Goal: Information Seeking & Learning: Learn about a topic

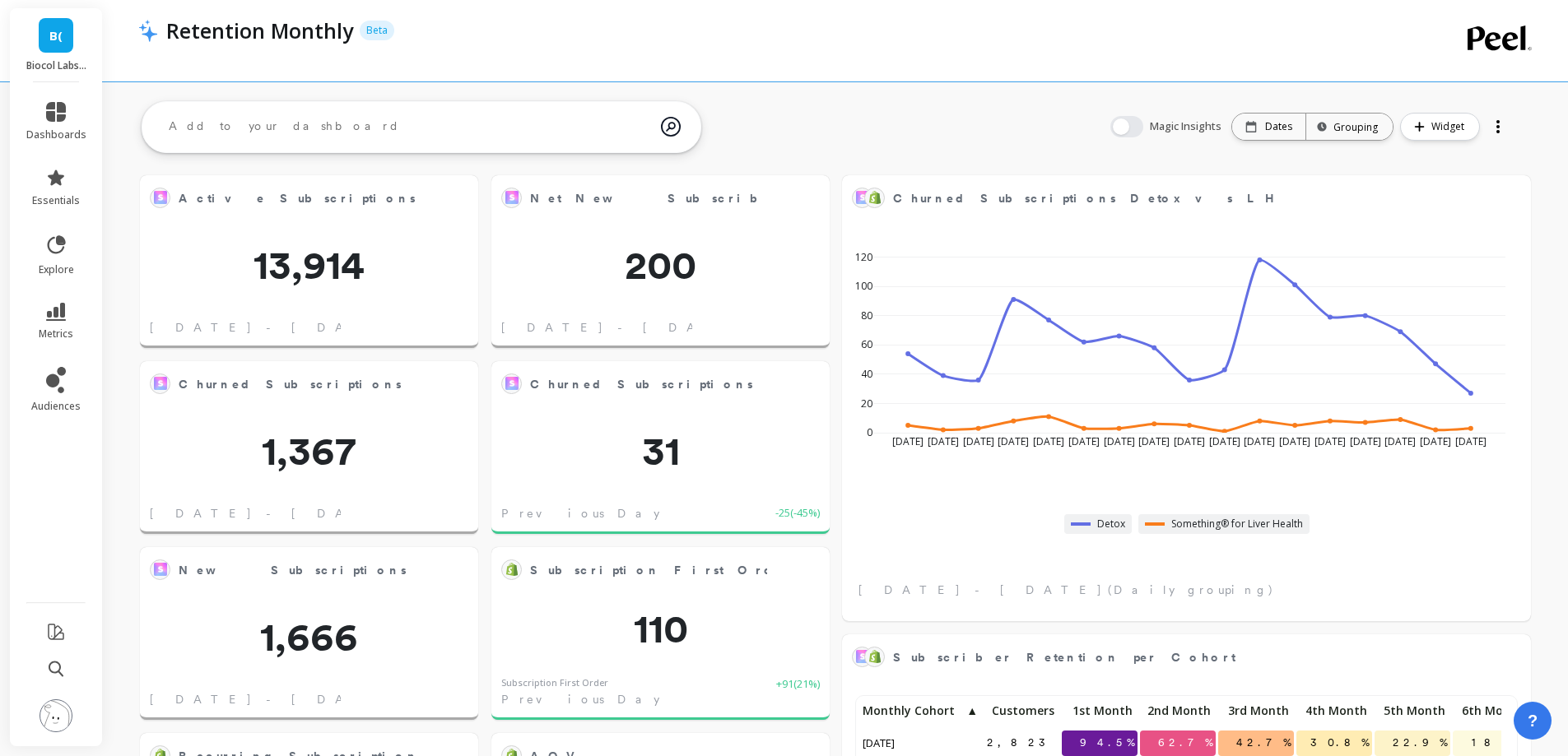
scroll to position [440, 1332]
click at [38, 318] on link "metrics" at bounding box center [57, 321] width 60 height 38
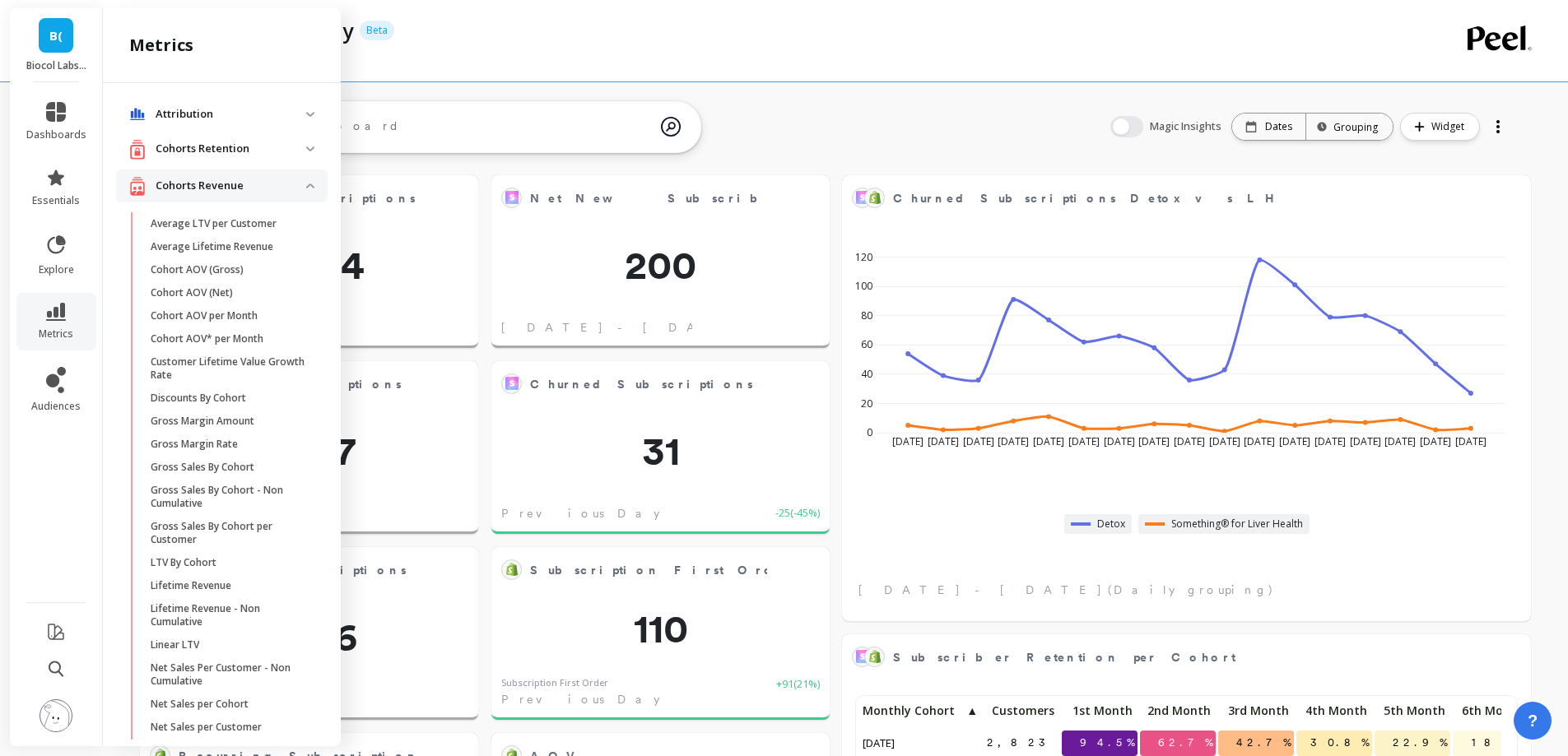
scroll to position [811, 0]
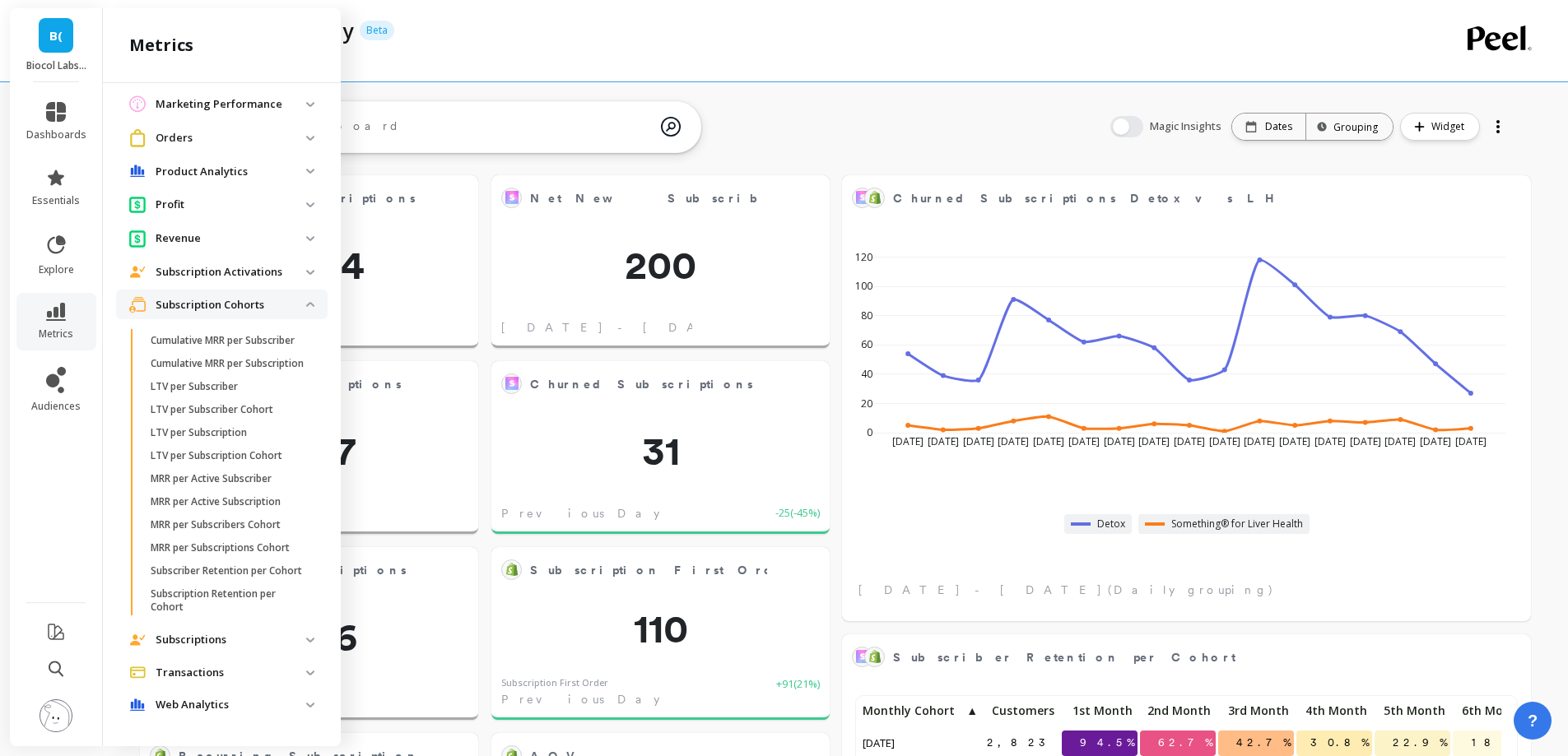
click at [224, 297] on p "Subscription Cohorts" at bounding box center [231, 305] width 151 height 17
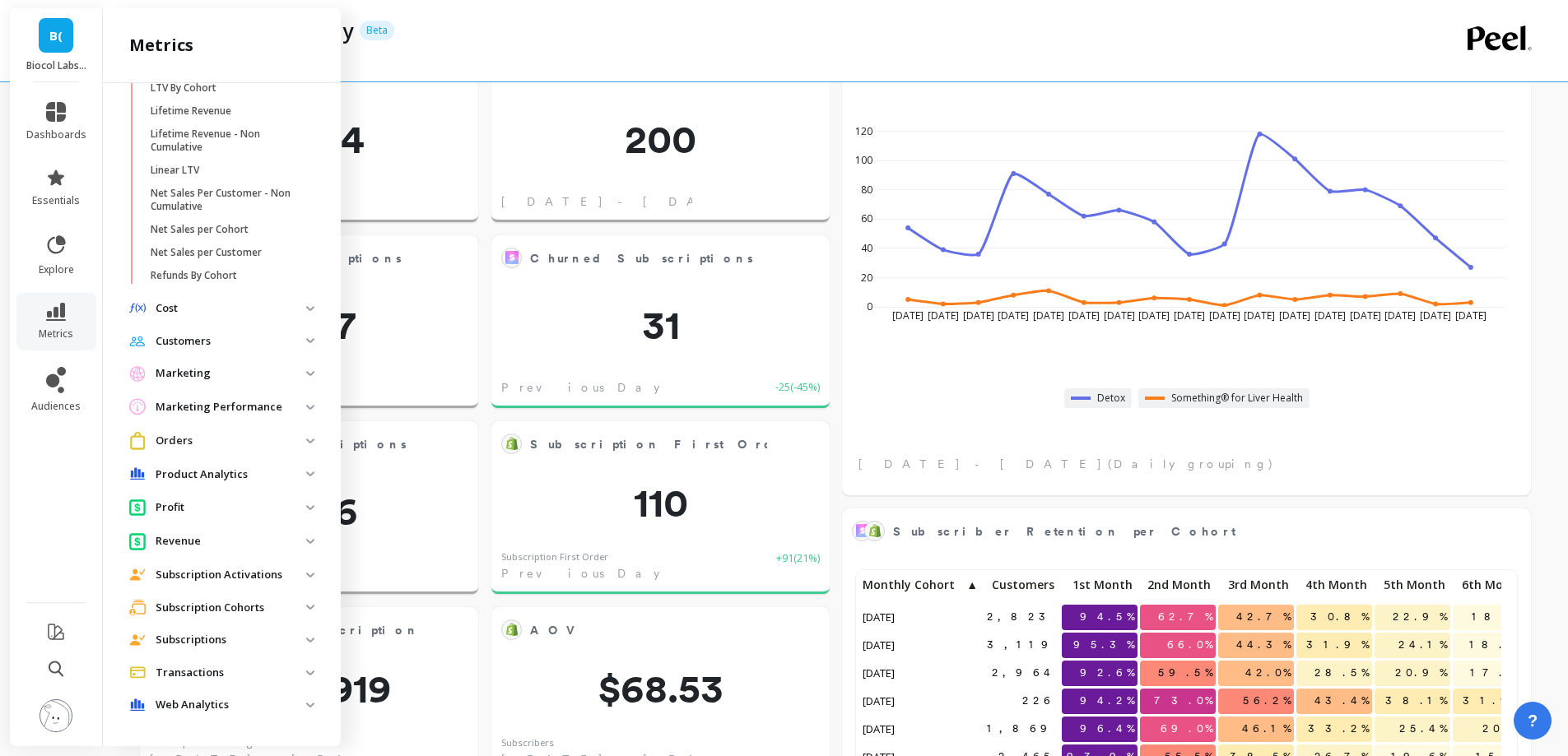
scroll to position [329, 0]
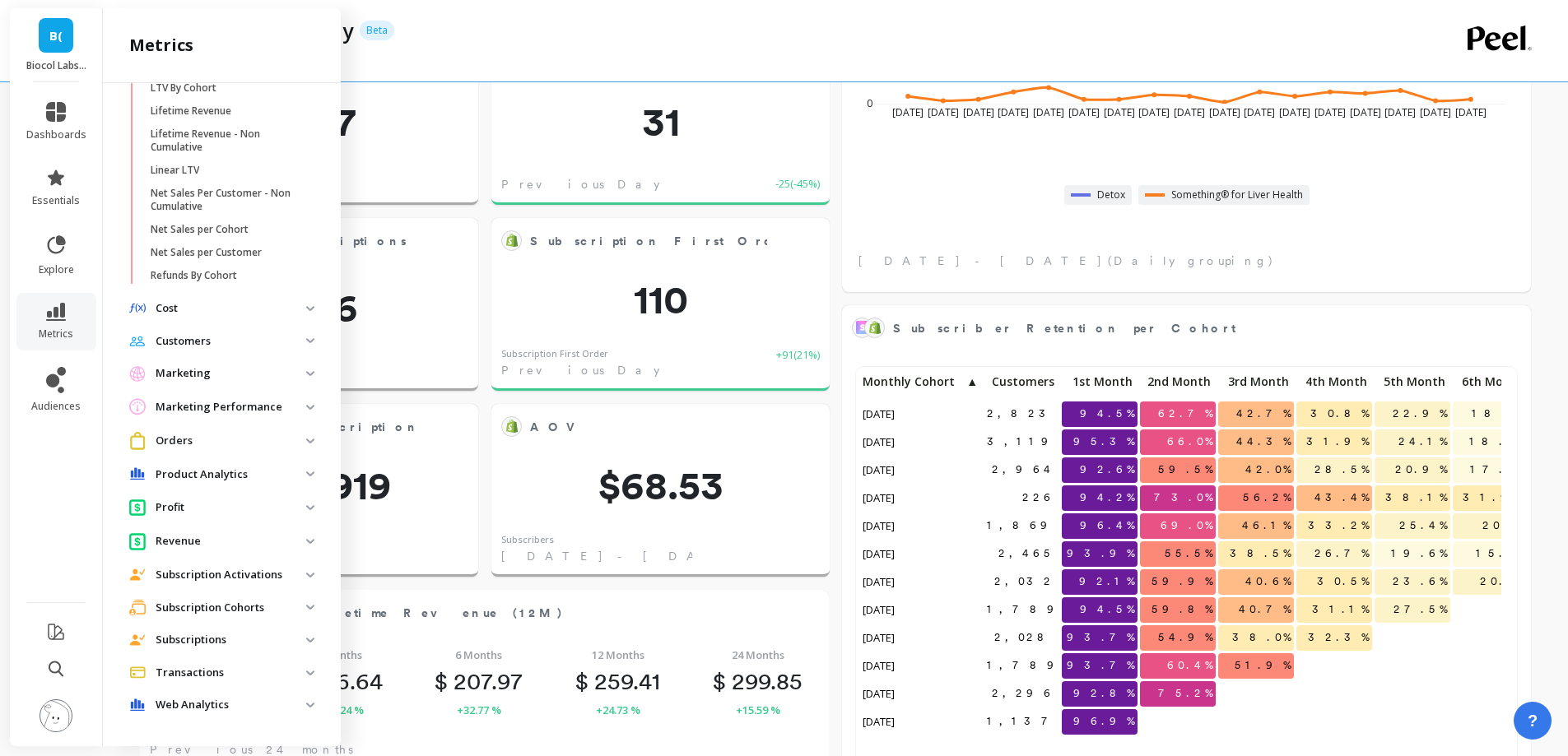
click at [229, 635] on p "Subscriptions" at bounding box center [231, 640] width 151 height 17
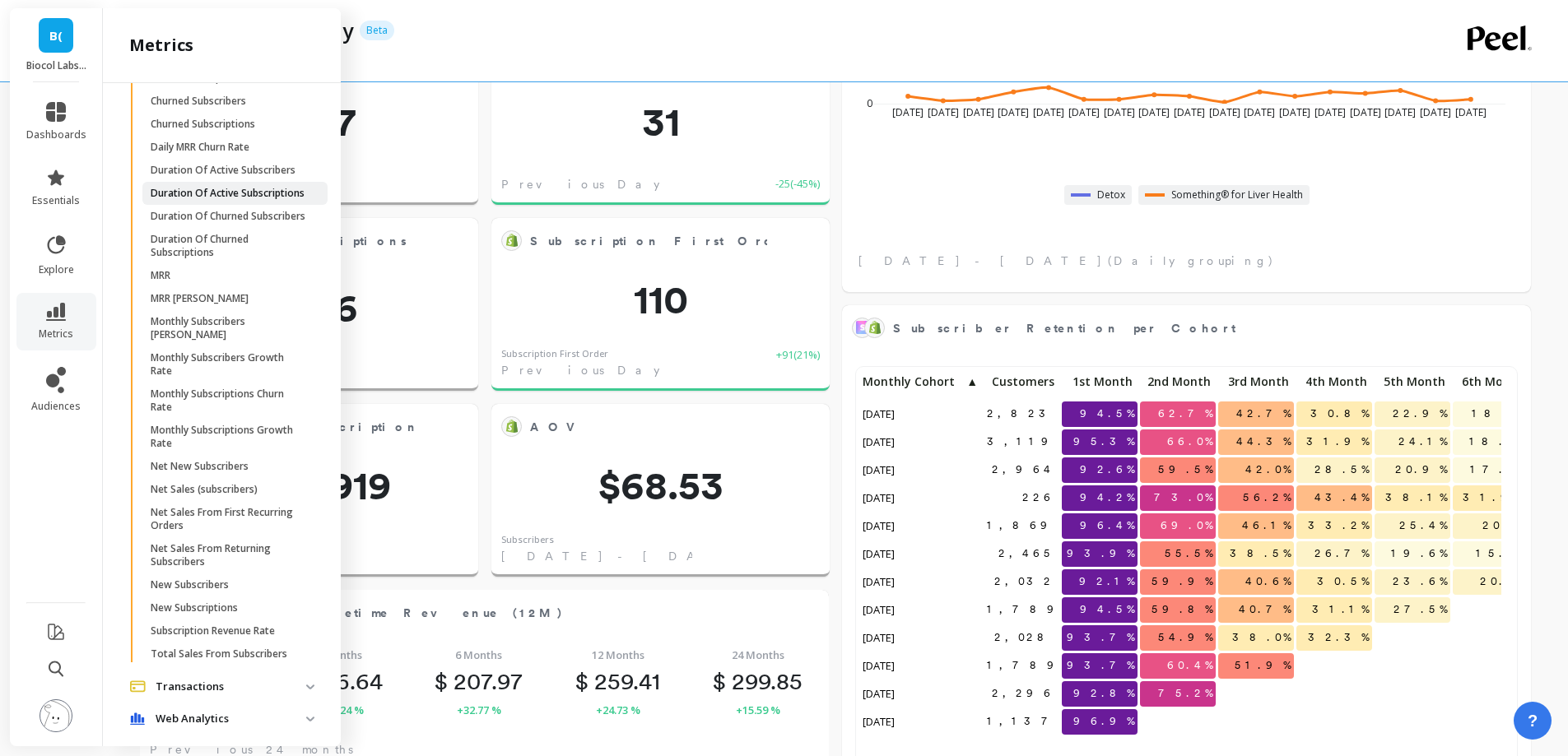
scroll to position [975, 0]
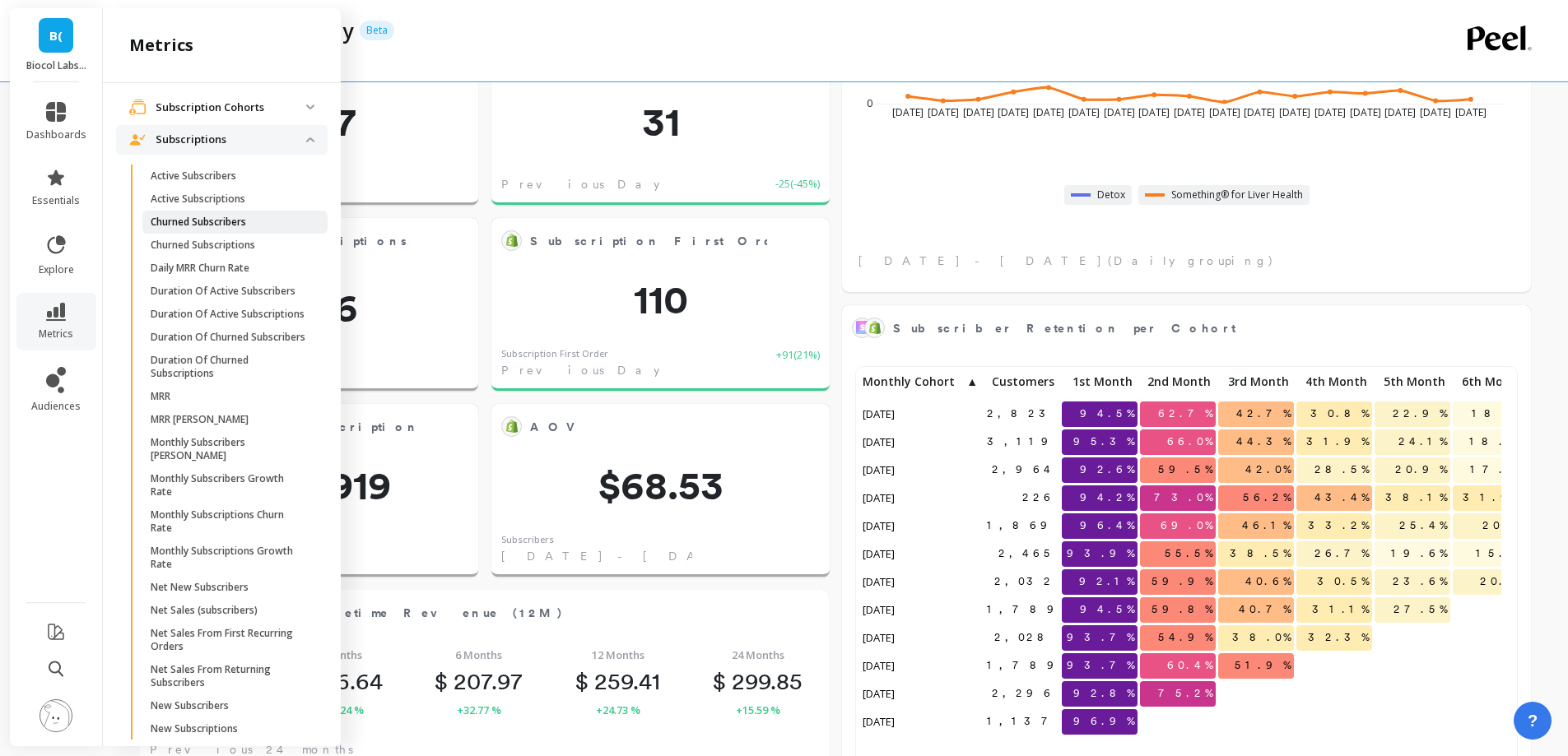
click at [226, 218] on p "Churned Subscribers" at bounding box center [198, 223] width 96 height 13
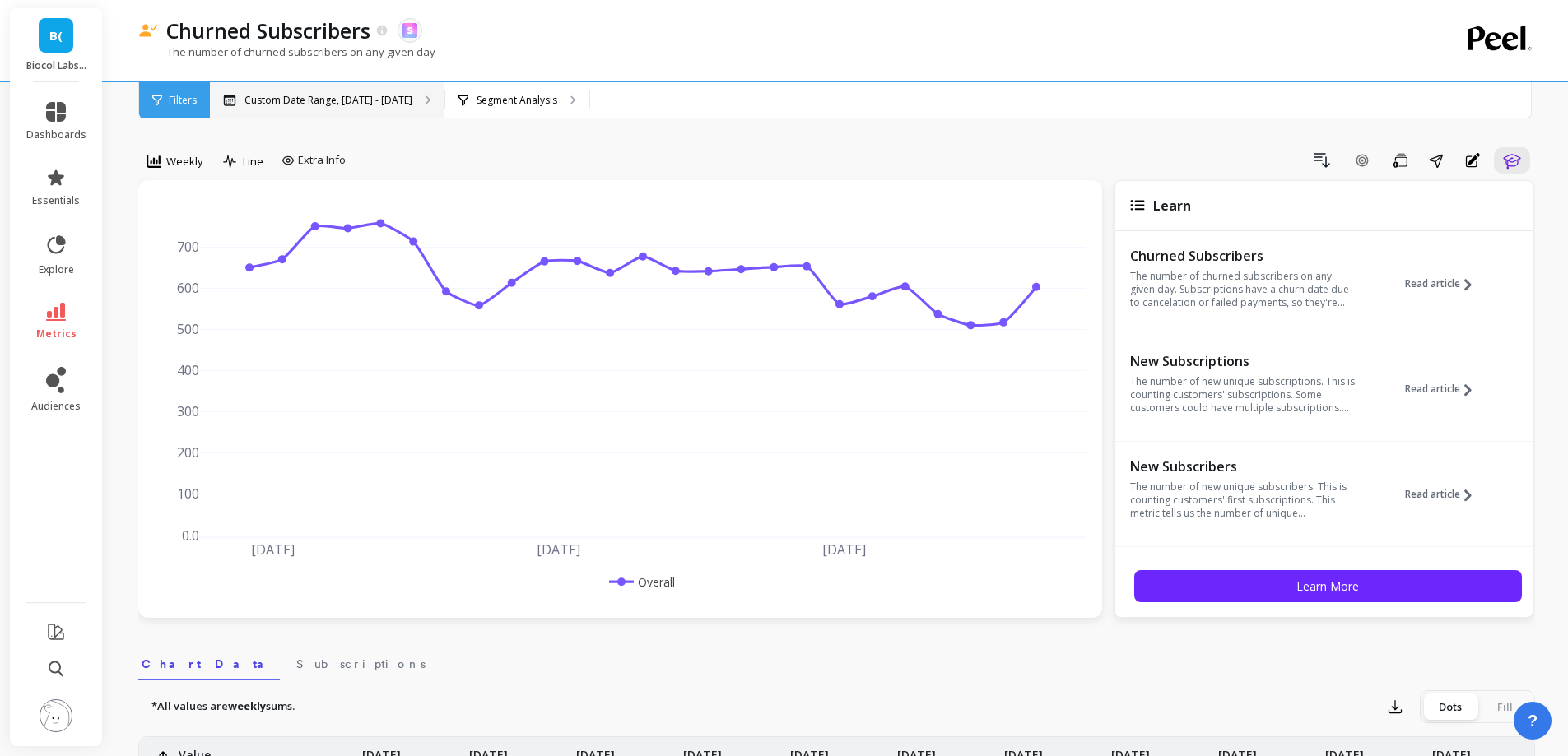
click at [412, 103] on div "Custom Date Range, [DATE] - [DATE]" at bounding box center [327, 100] width 234 height 36
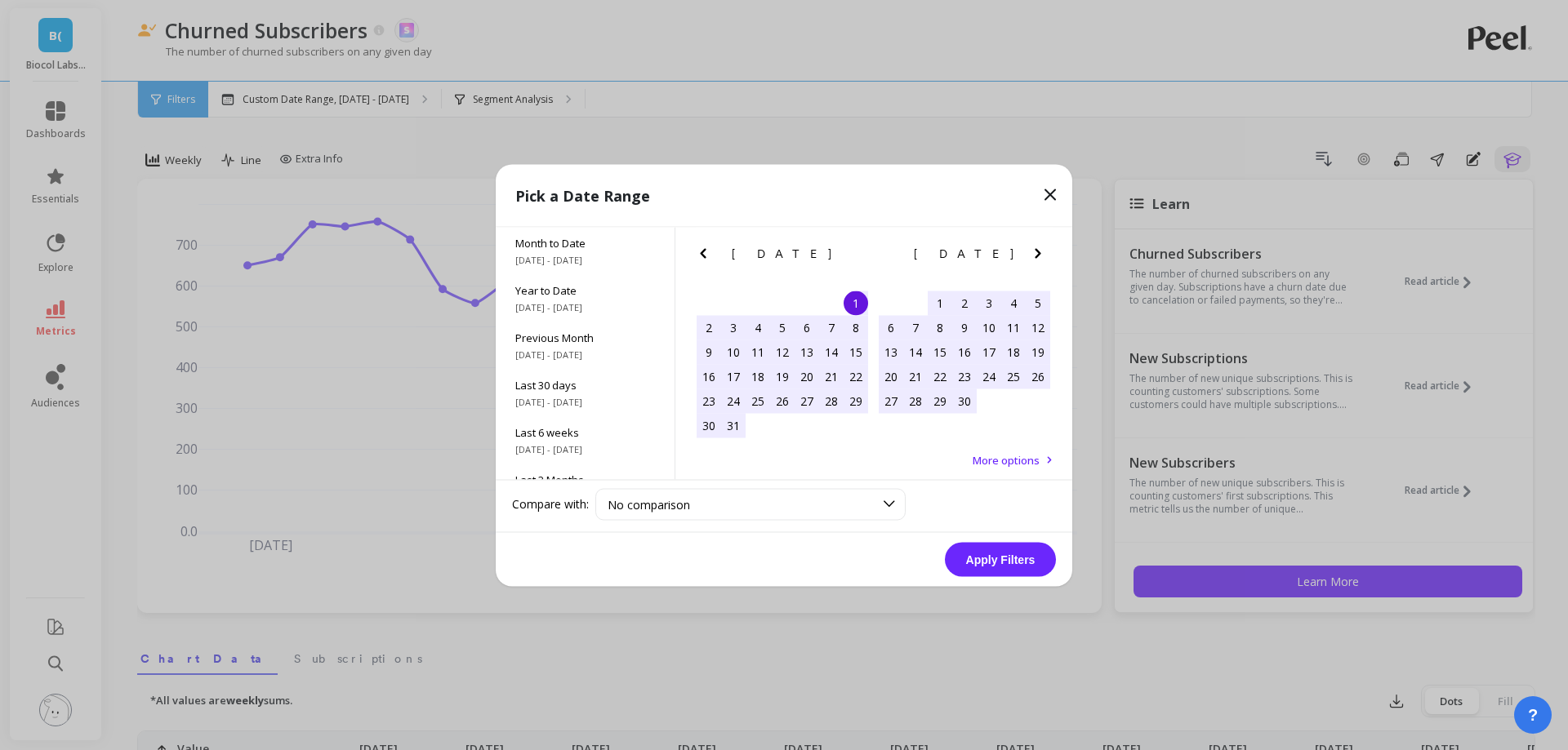
click at [1041, 258] on icon "Next Month" at bounding box center [1038, 253] width 20 height 20
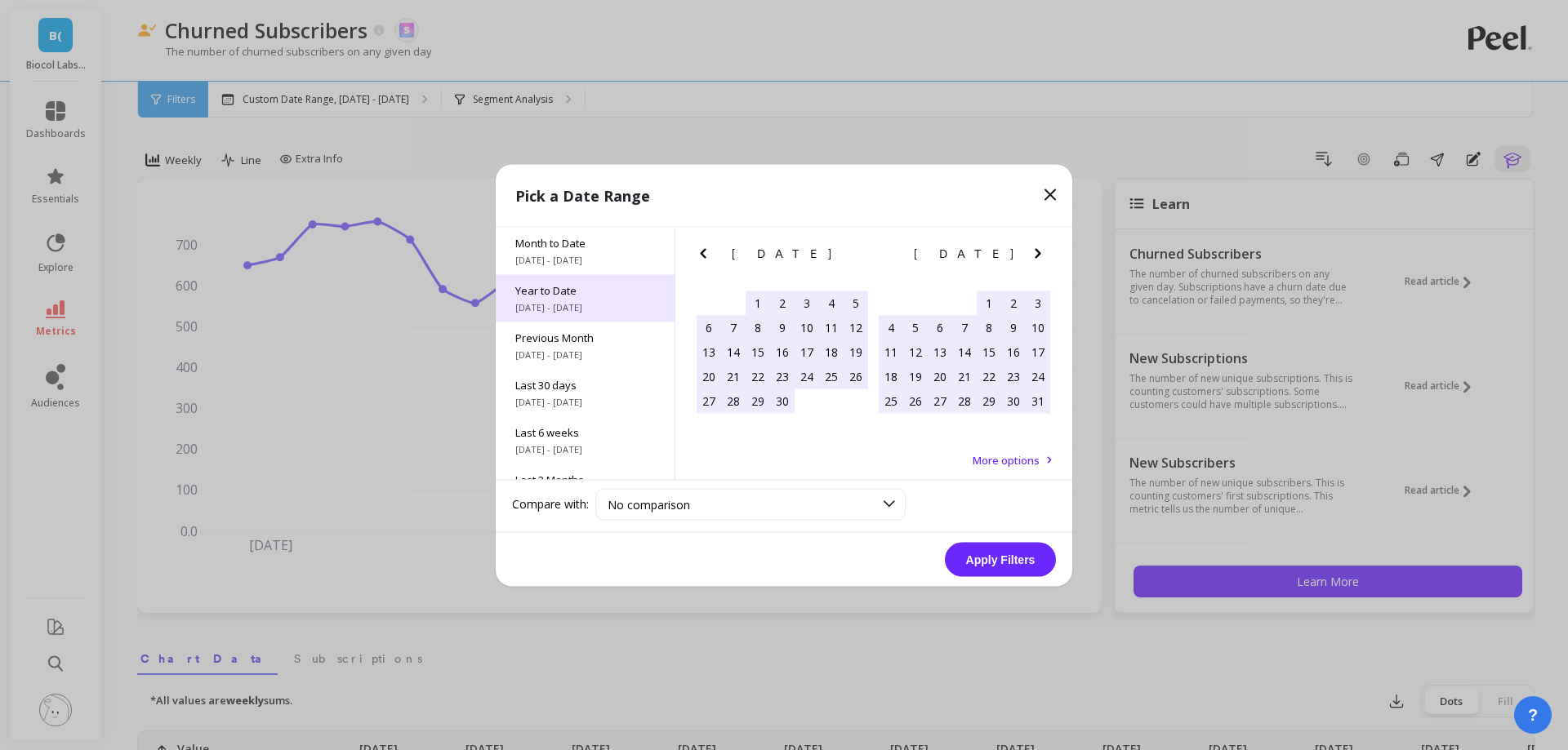
click at [567, 299] on div "Year to Date [DATE] - [DATE]" at bounding box center [585, 298] width 179 height 47
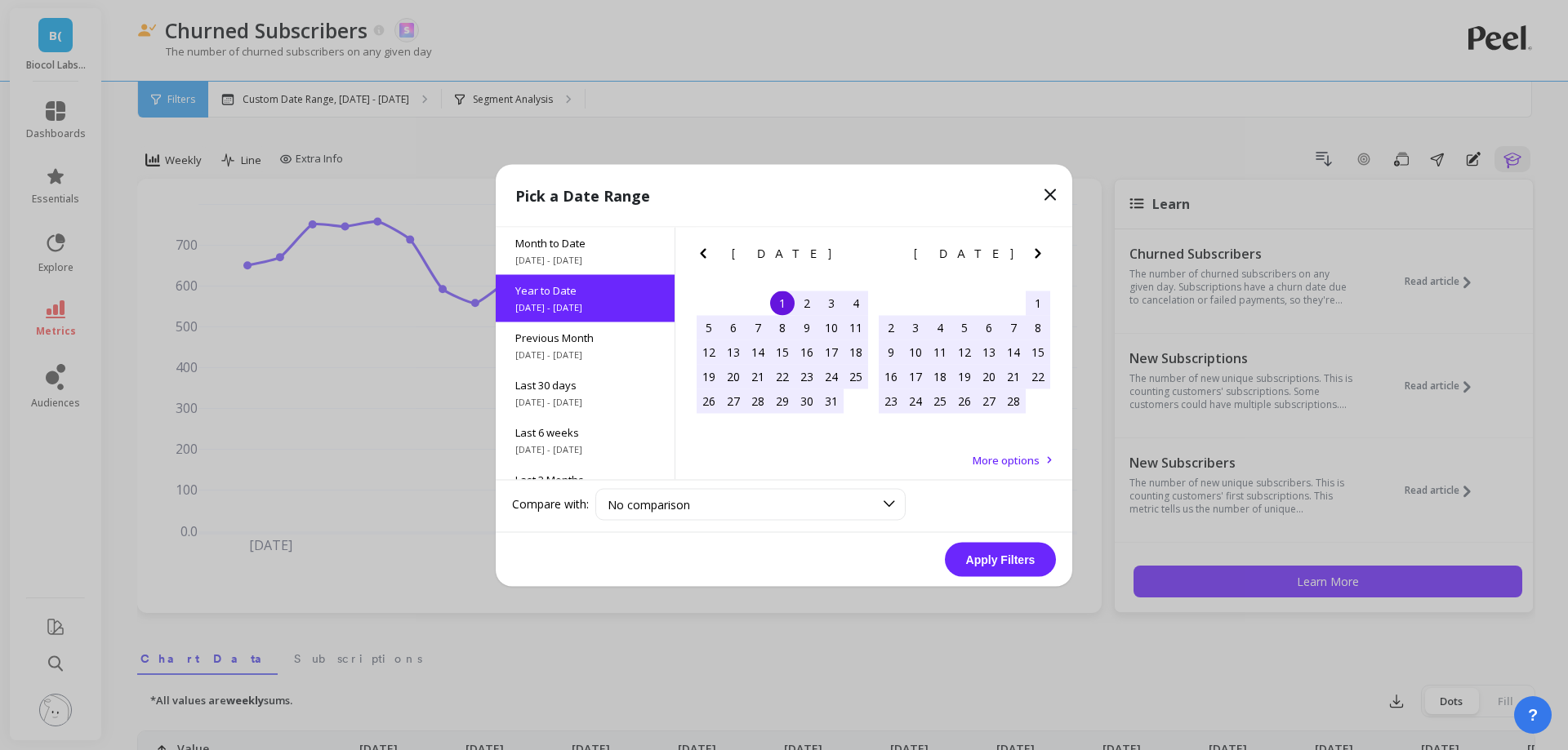
click at [1017, 555] on button "Apply Filters" at bounding box center [1000, 559] width 111 height 34
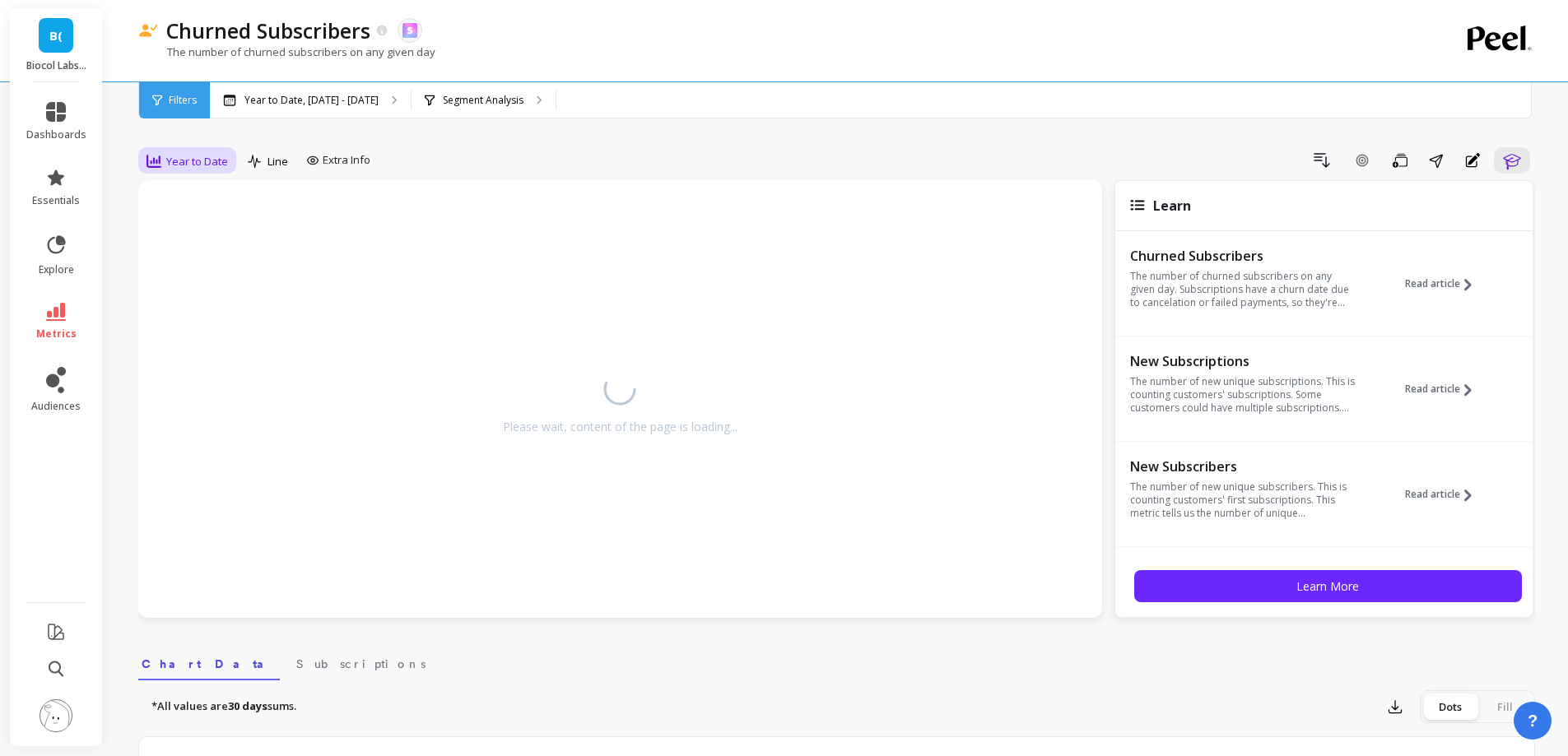
click at [208, 166] on span "Year to Date" at bounding box center [197, 162] width 62 height 16
click at [208, 290] on div "Monthly" at bounding box center [199, 293] width 94 height 16
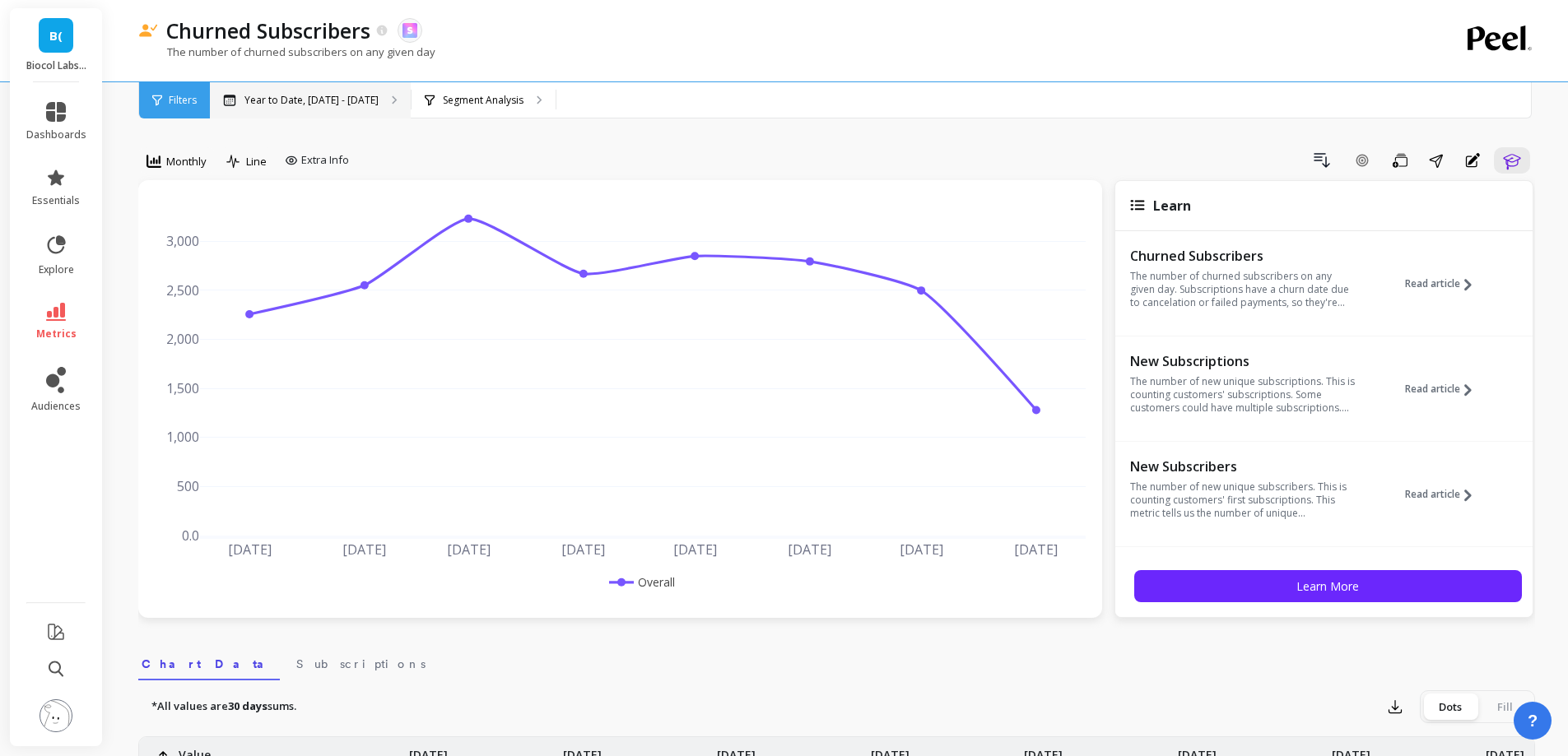
click at [371, 113] on div "Year to Date, [DATE] - [DATE]" at bounding box center [310, 100] width 201 height 36
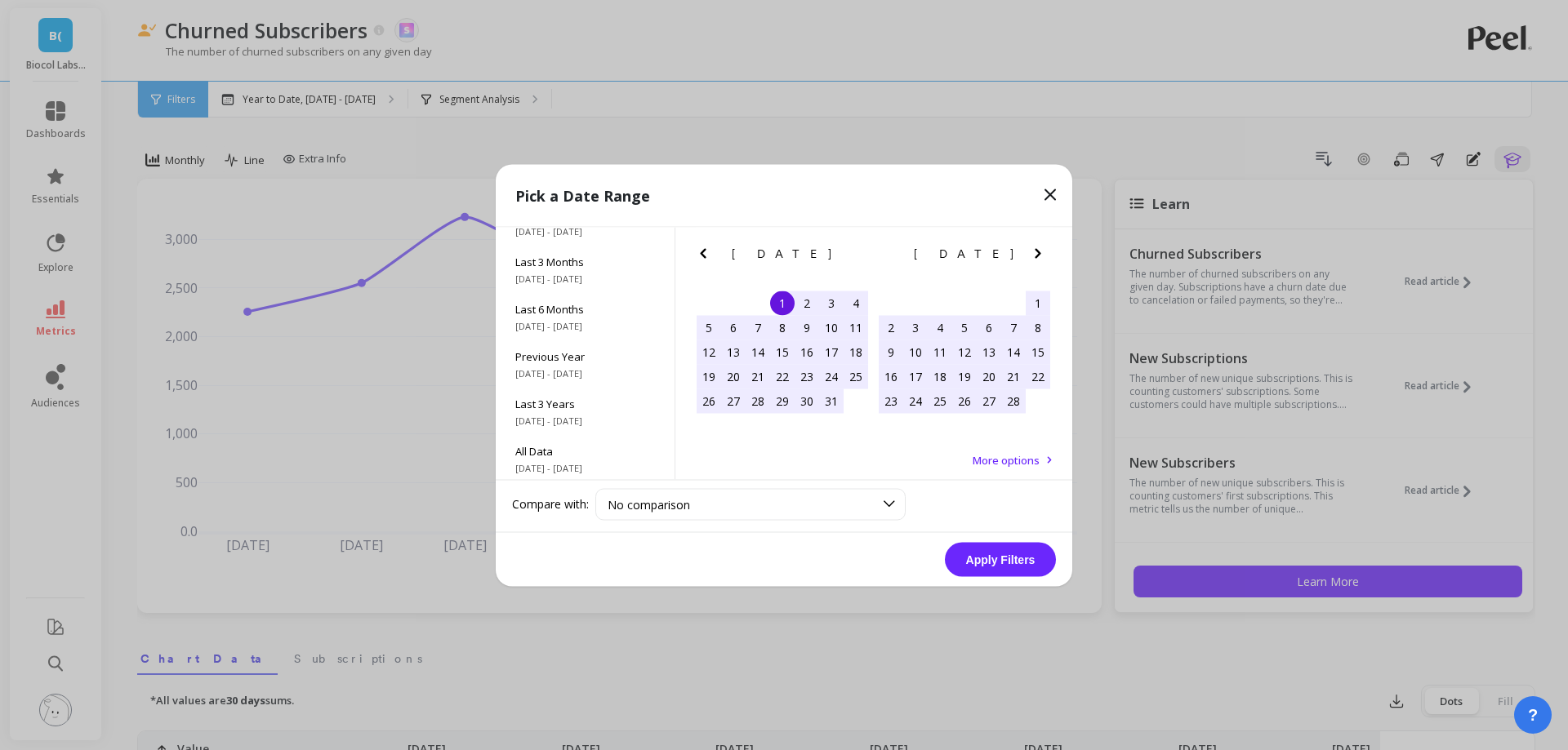
scroll to position [222, 0]
click at [602, 413] on span "[DATE] - [DATE]" at bounding box center [585, 418] width 140 height 13
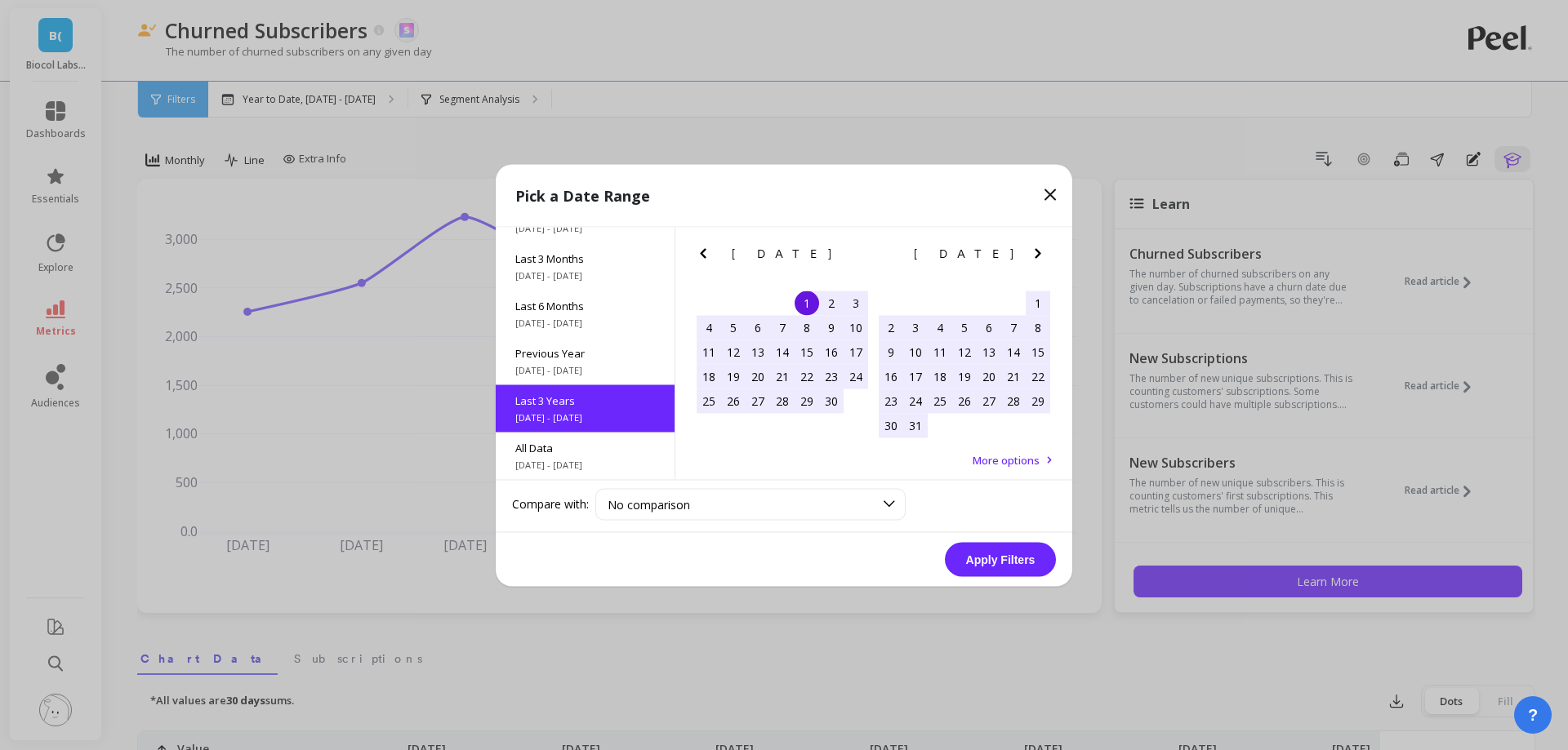
scroll to position [1, 0]
click at [1011, 558] on button "Apply Filters" at bounding box center [1000, 559] width 111 height 34
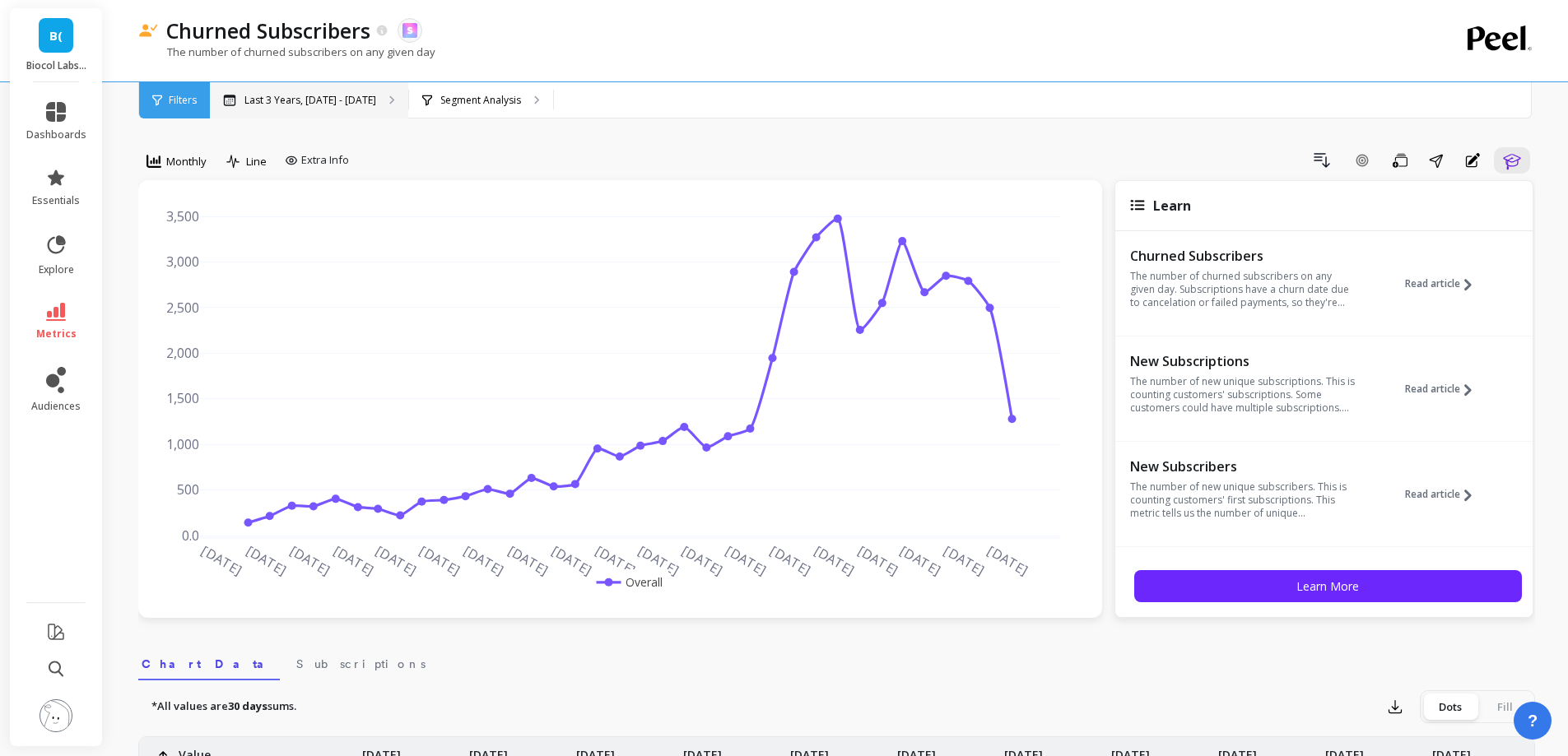
click at [348, 98] on p "Last 3 Years, [DATE] - [DATE]" at bounding box center [310, 101] width 132 height 13
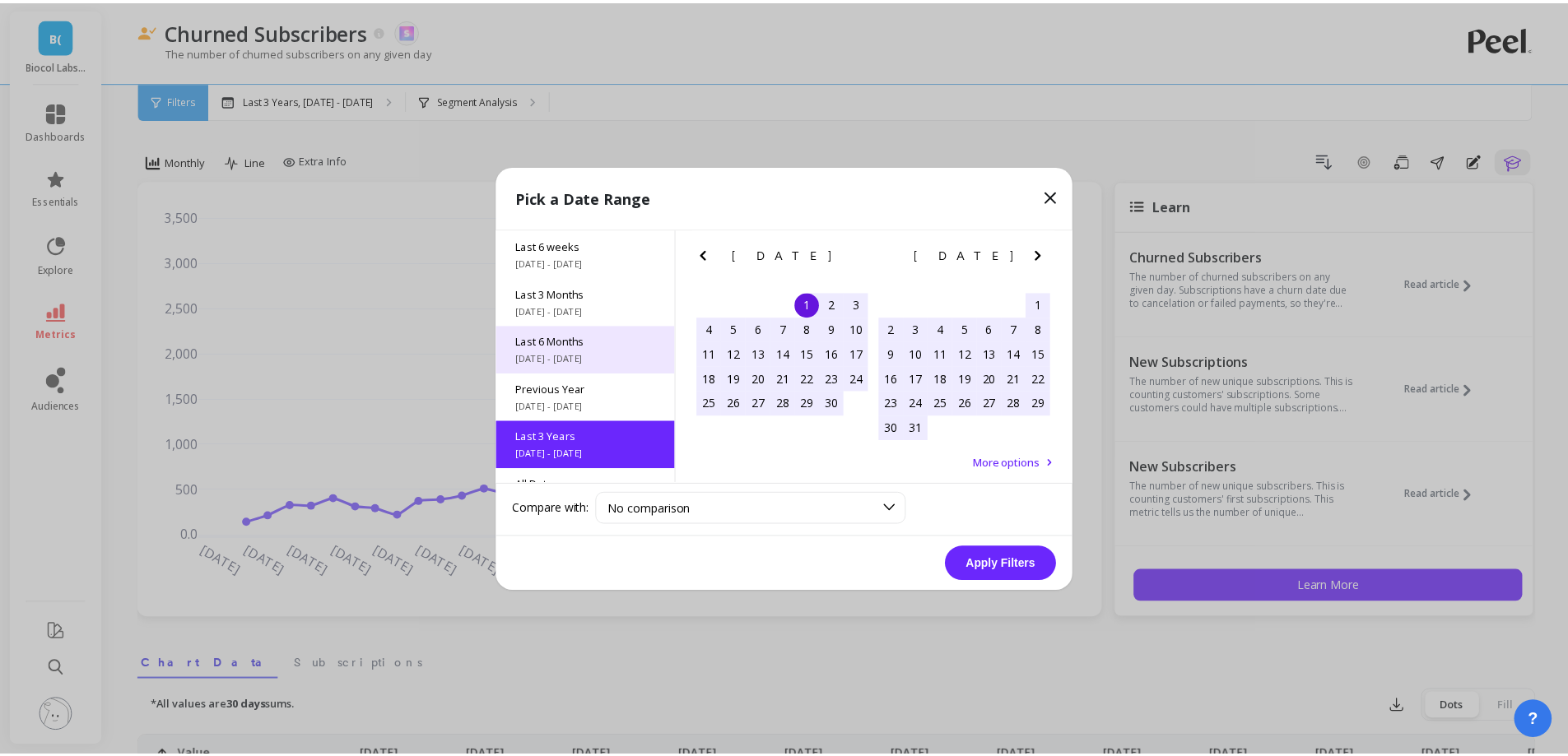
scroll to position [223, 0]
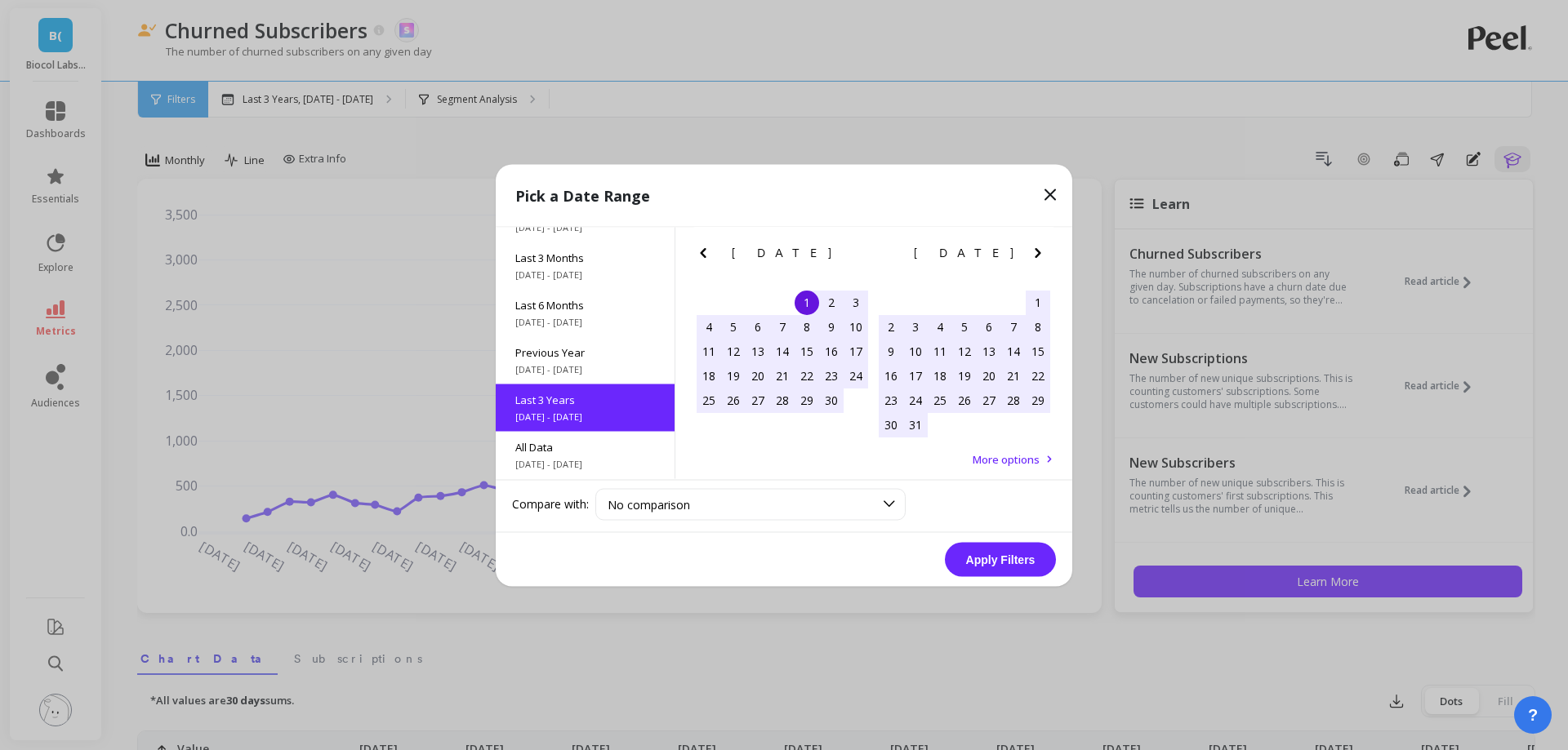
click at [1049, 255] on button "Next Month" at bounding box center [1041, 256] width 26 height 26
click at [1045, 254] on icon "Next Month" at bounding box center [1038, 252] width 20 height 20
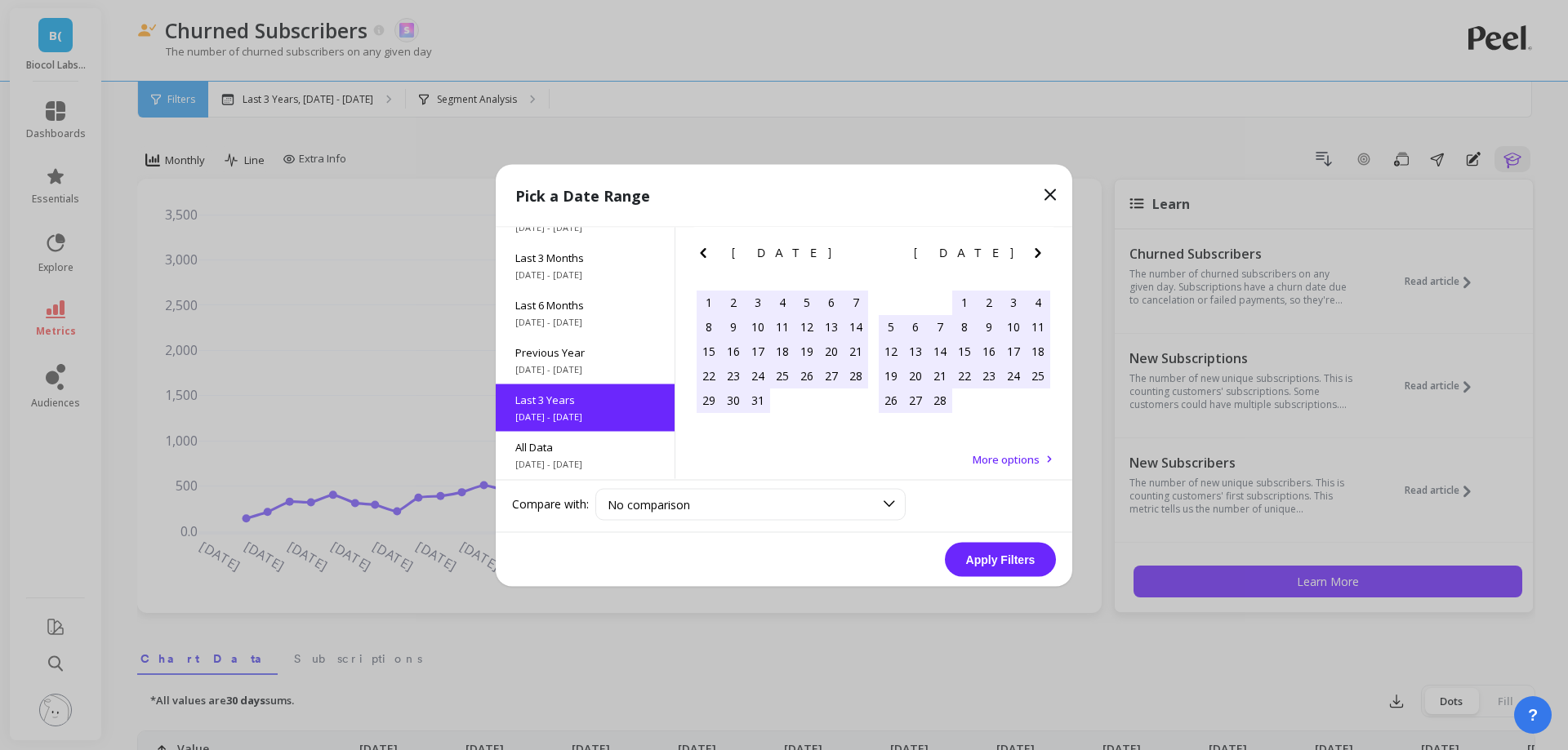
click at [1045, 254] on icon "Next Month" at bounding box center [1038, 252] width 20 height 20
click at [705, 258] on icon "Previous Month" at bounding box center [703, 252] width 20 height 20
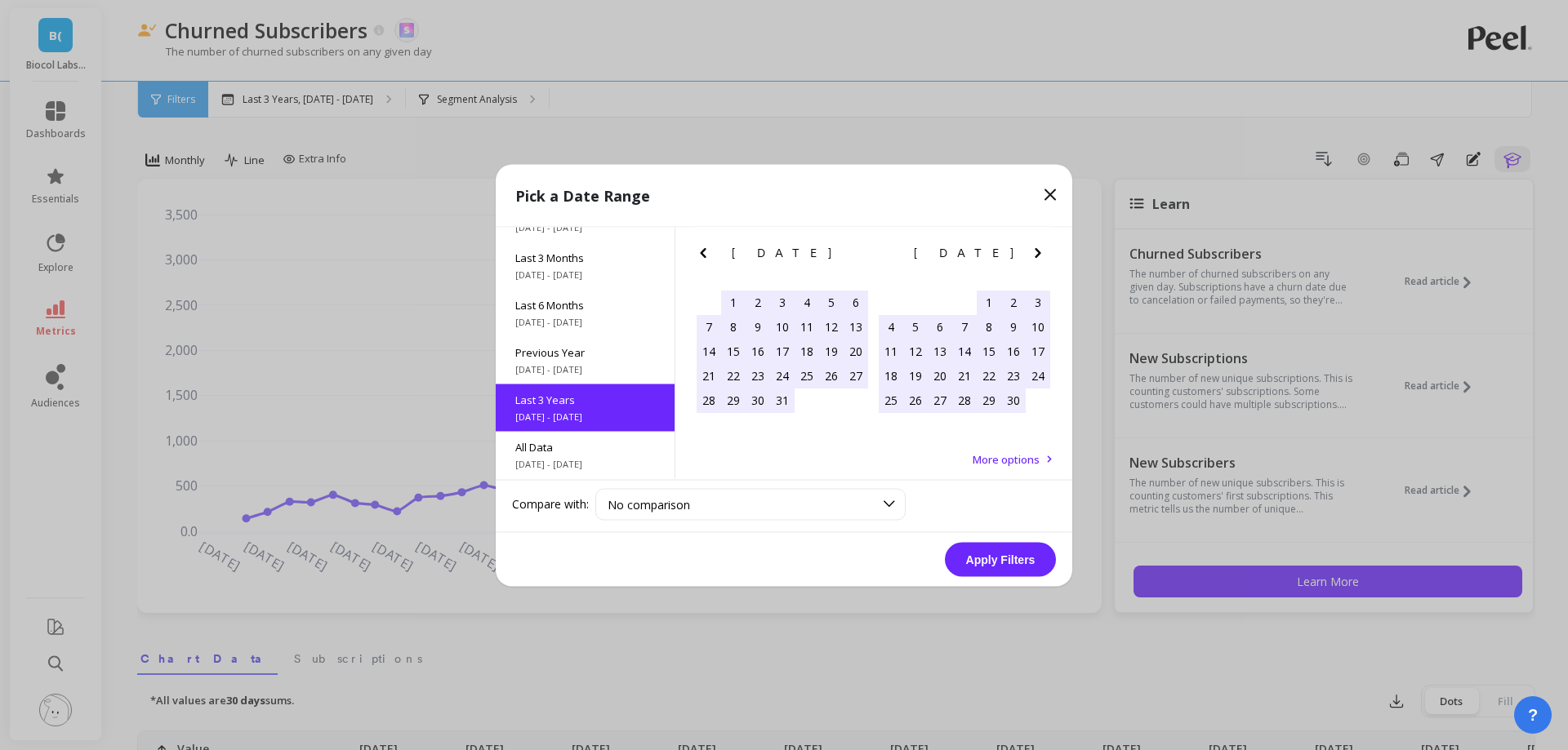
click at [705, 258] on icon "Previous Month" at bounding box center [703, 252] width 20 height 20
click at [715, 294] on div "1" at bounding box center [709, 303] width 25 height 25
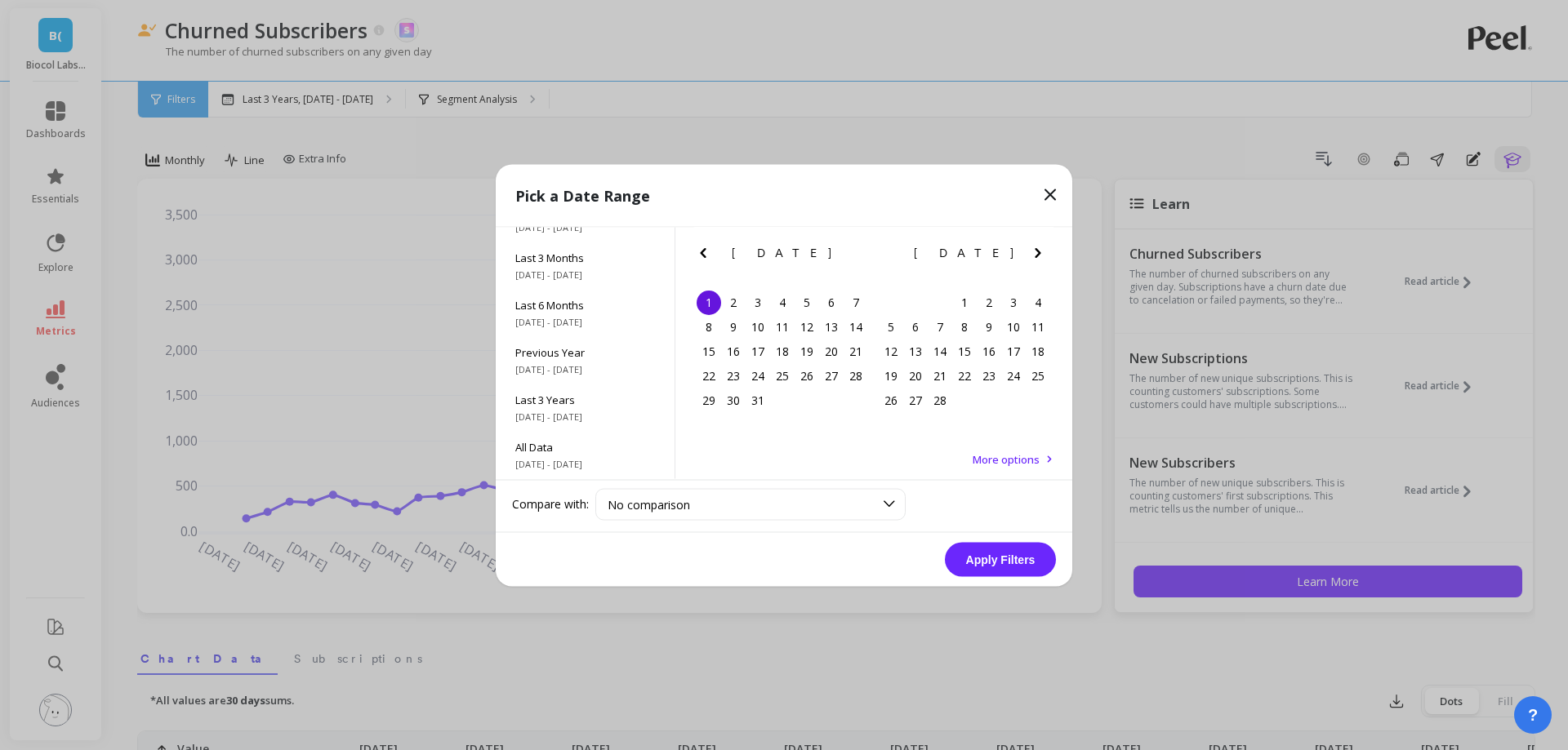
click at [1031, 249] on icon "Next Month" at bounding box center [1038, 252] width 20 height 20
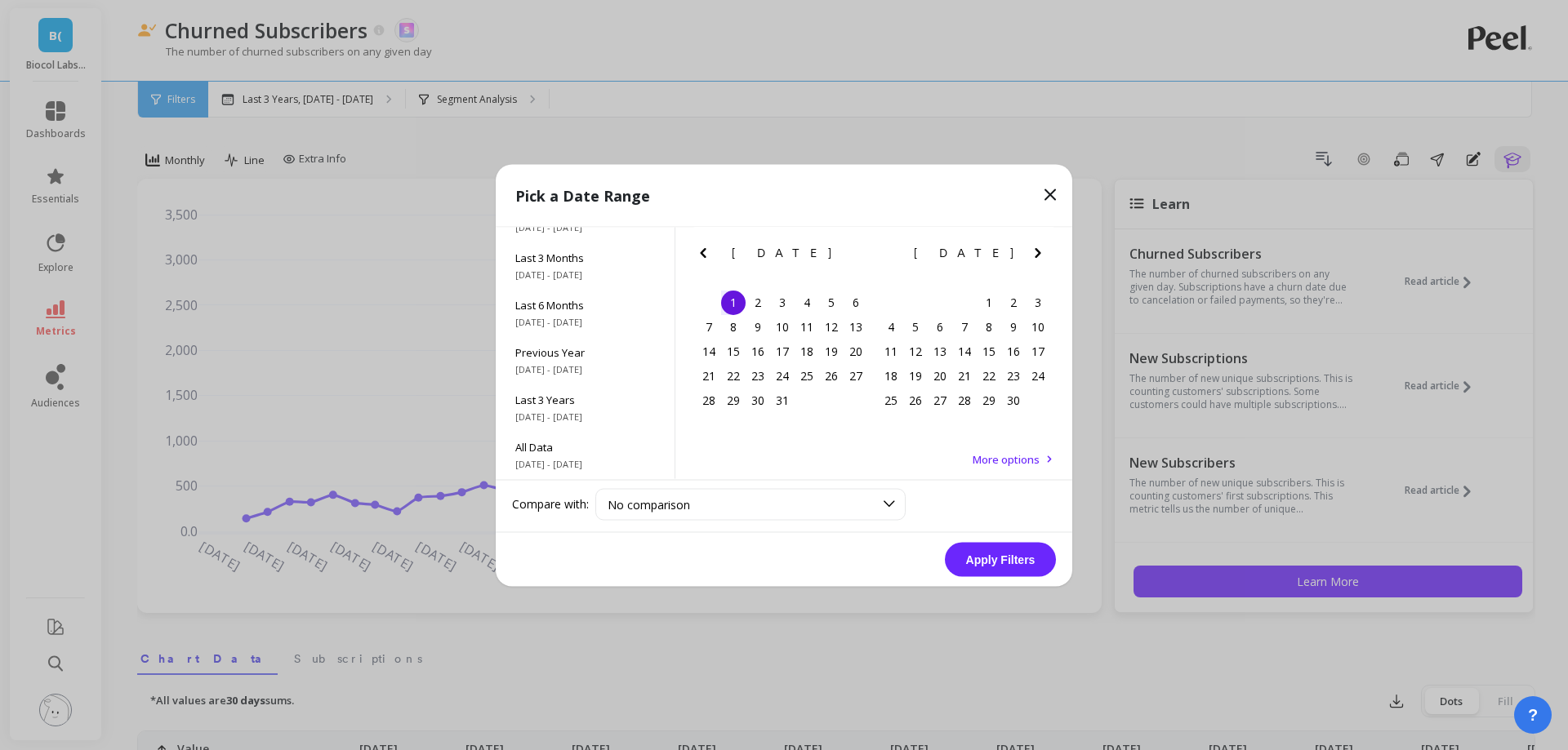
click at [1031, 249] on icon "Next Month" at bounding box center [1038, 252] width 20 height 20
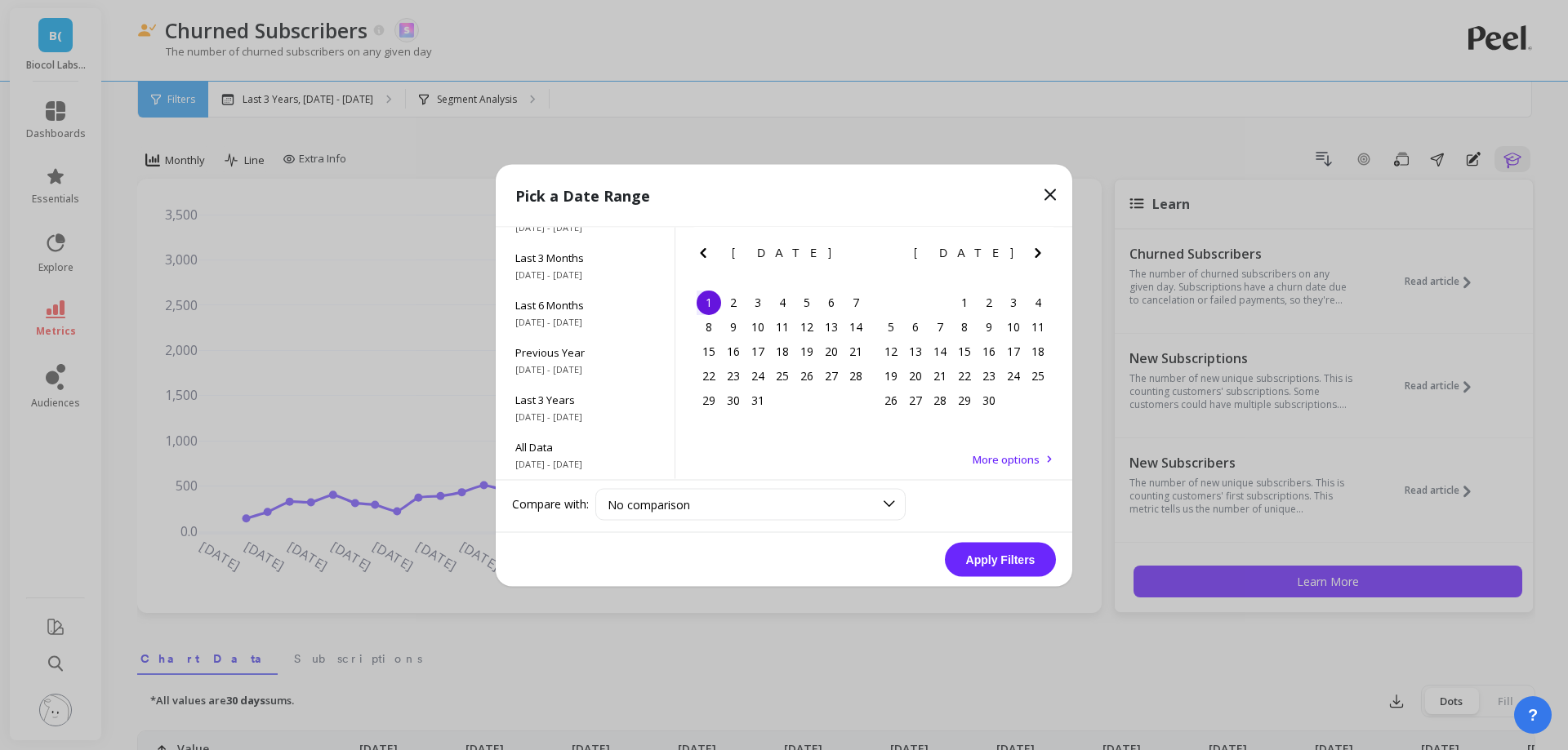
click at [1031, 249] on icon "Next Month" at bounding box center [1038, 252] width 20 height 20
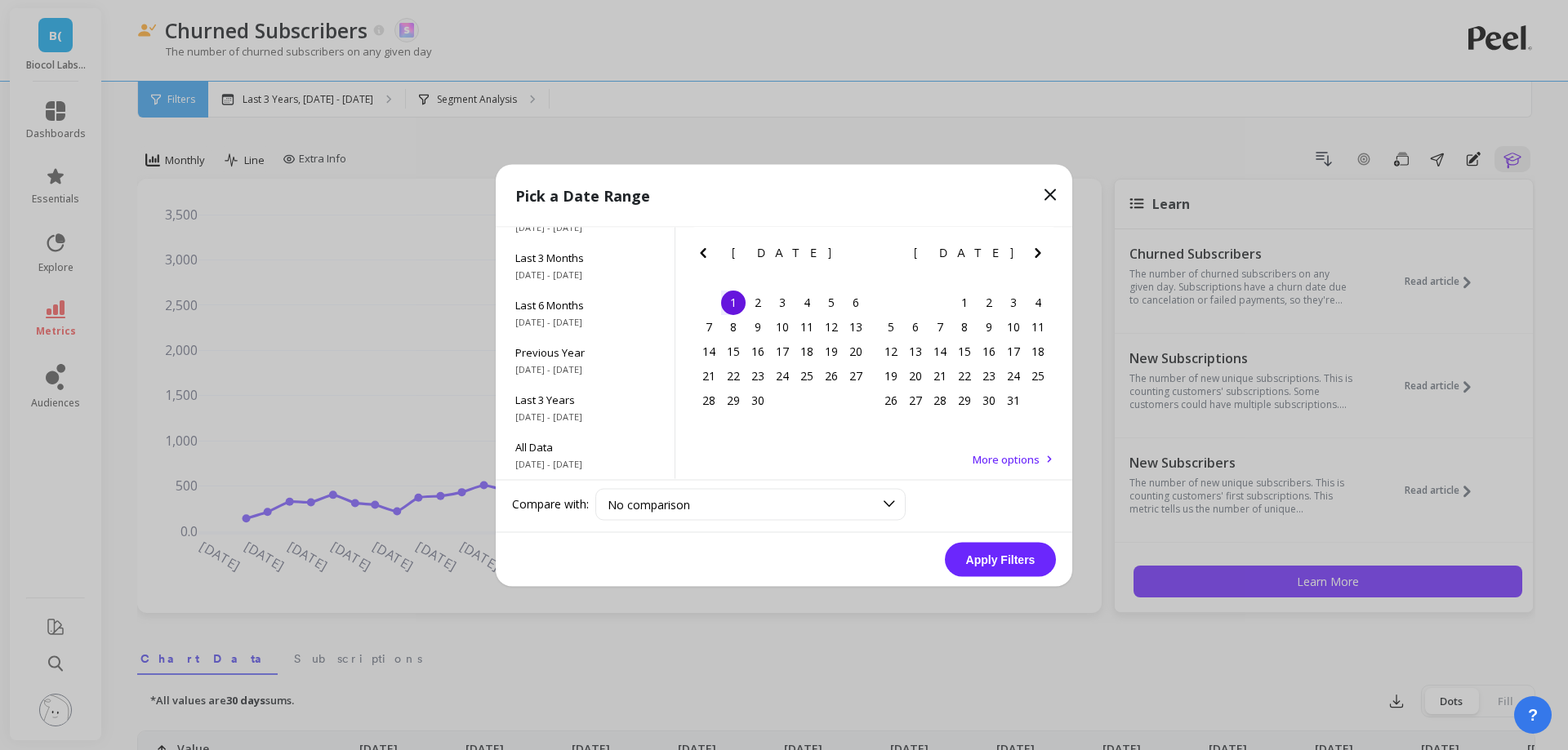
click at [1031, 249] on icon "Next Month" at bounding box center [1038, 252] width 20 height 20
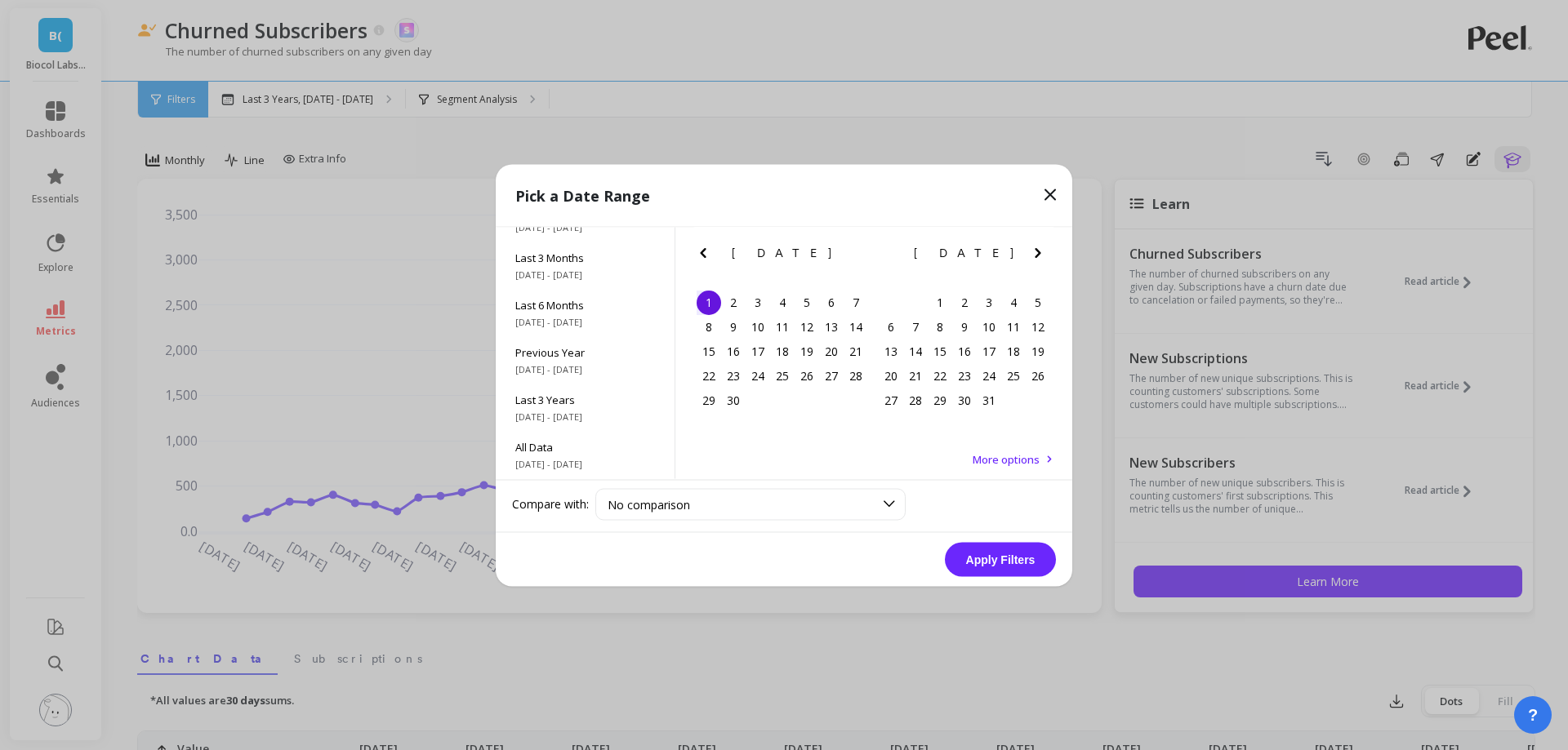
click at [1031, 249] on icon "Next Month" at bounding box center [1038, 252] width 20 height 20
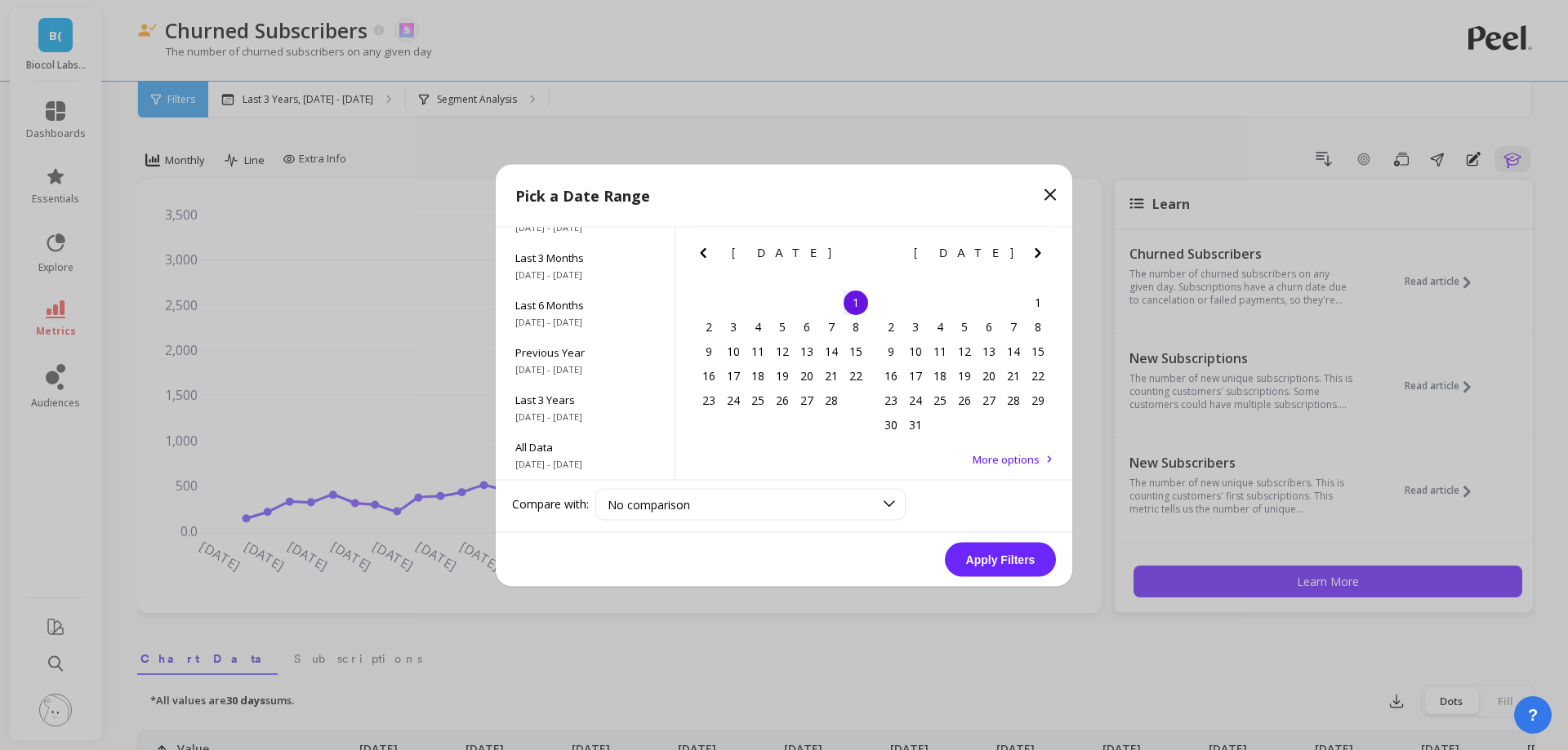
click at [1031, 249] on icon "Next Month" at bounding box center [1038, 252] width 20 height 20
click at [1033, 251] on icon "Next Month" at bounding box center [1038, 252] width 20 height 20
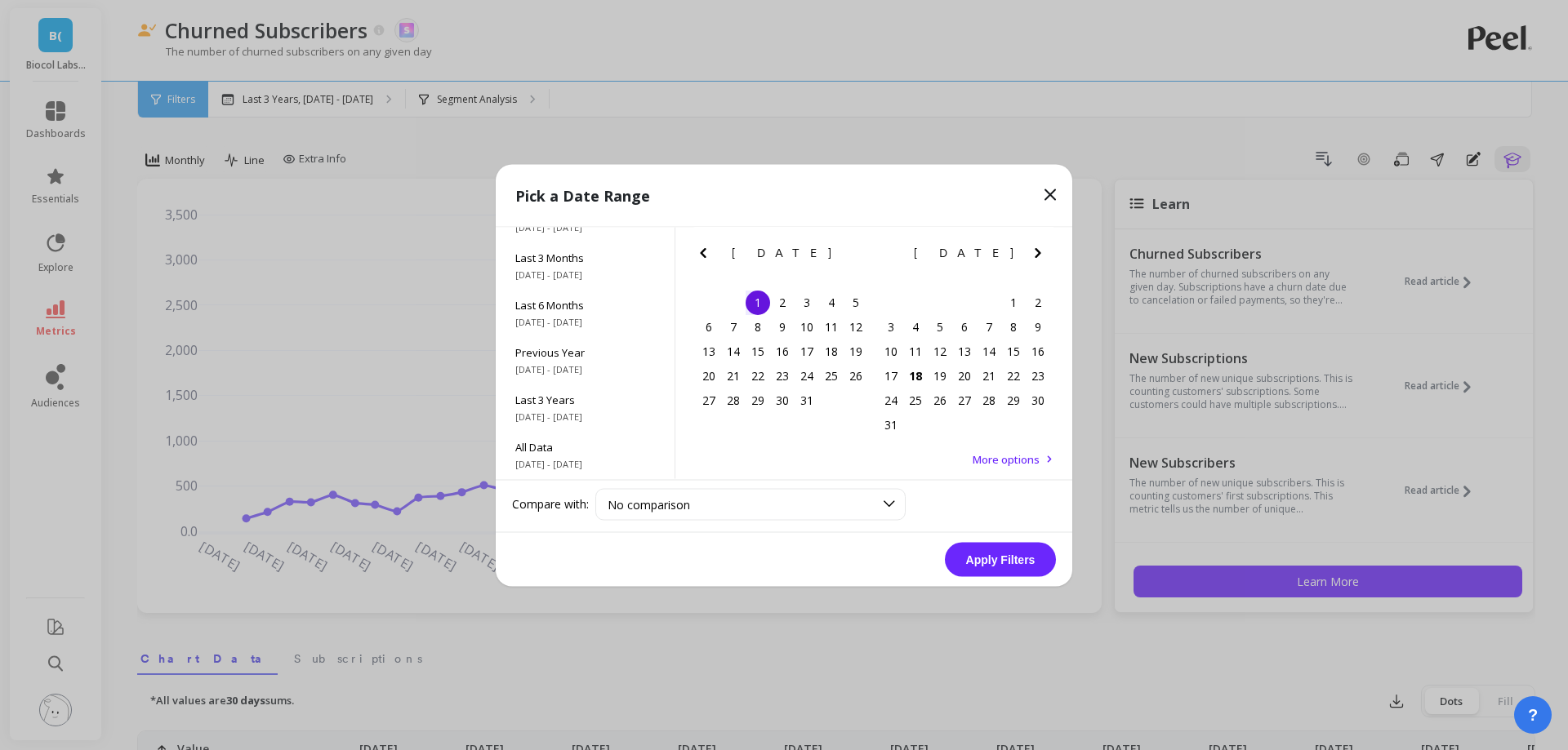
click at [1033, 251] on icon "Next Month" at bounding box center [1038, 252] width 20 height 20
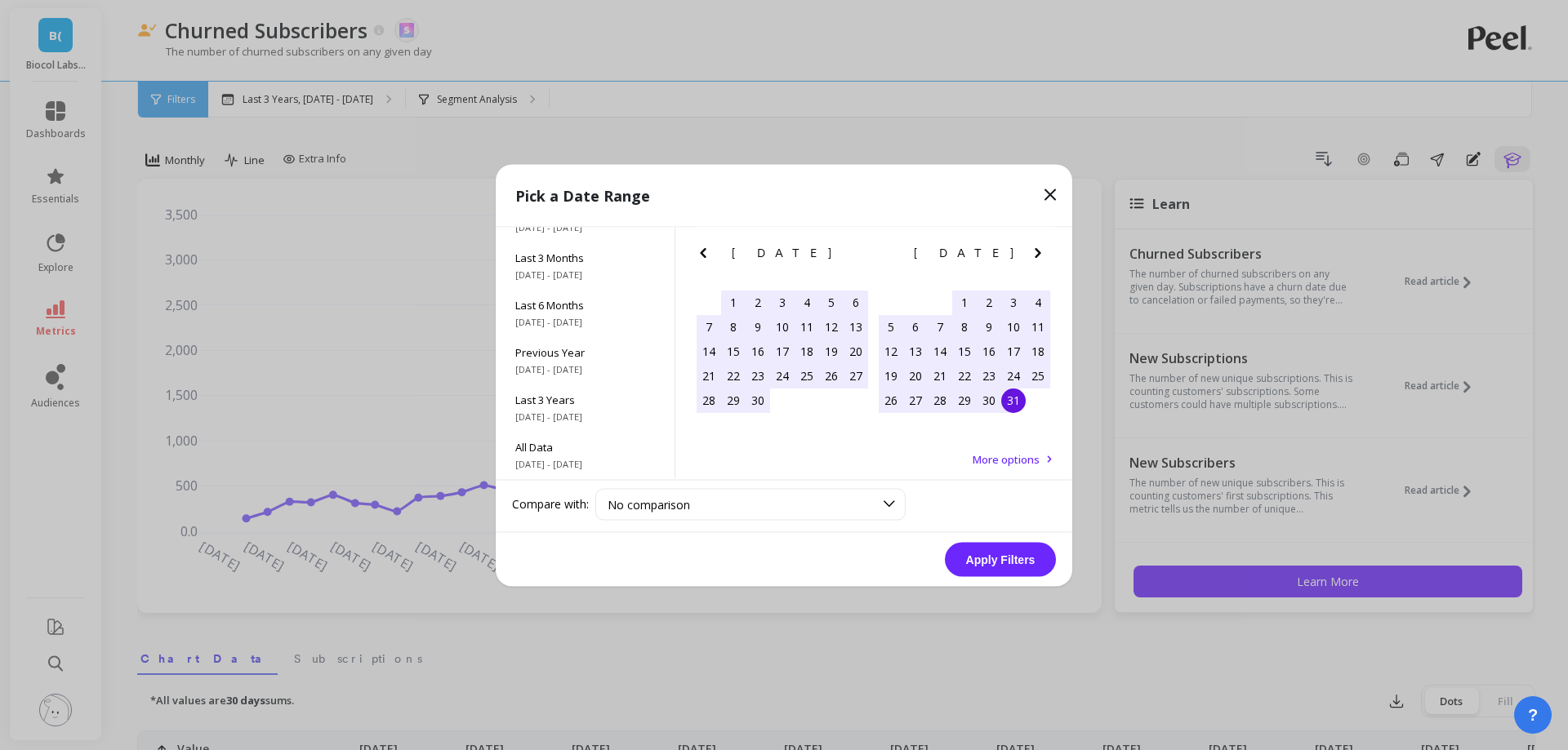
click at [1014, 391] on div "31" at bounding box center [1014, 400] width 25 height 25
click at [1032, 551] on button "Apply Filters" at bounding box center [1000, 559] width 111 height 34
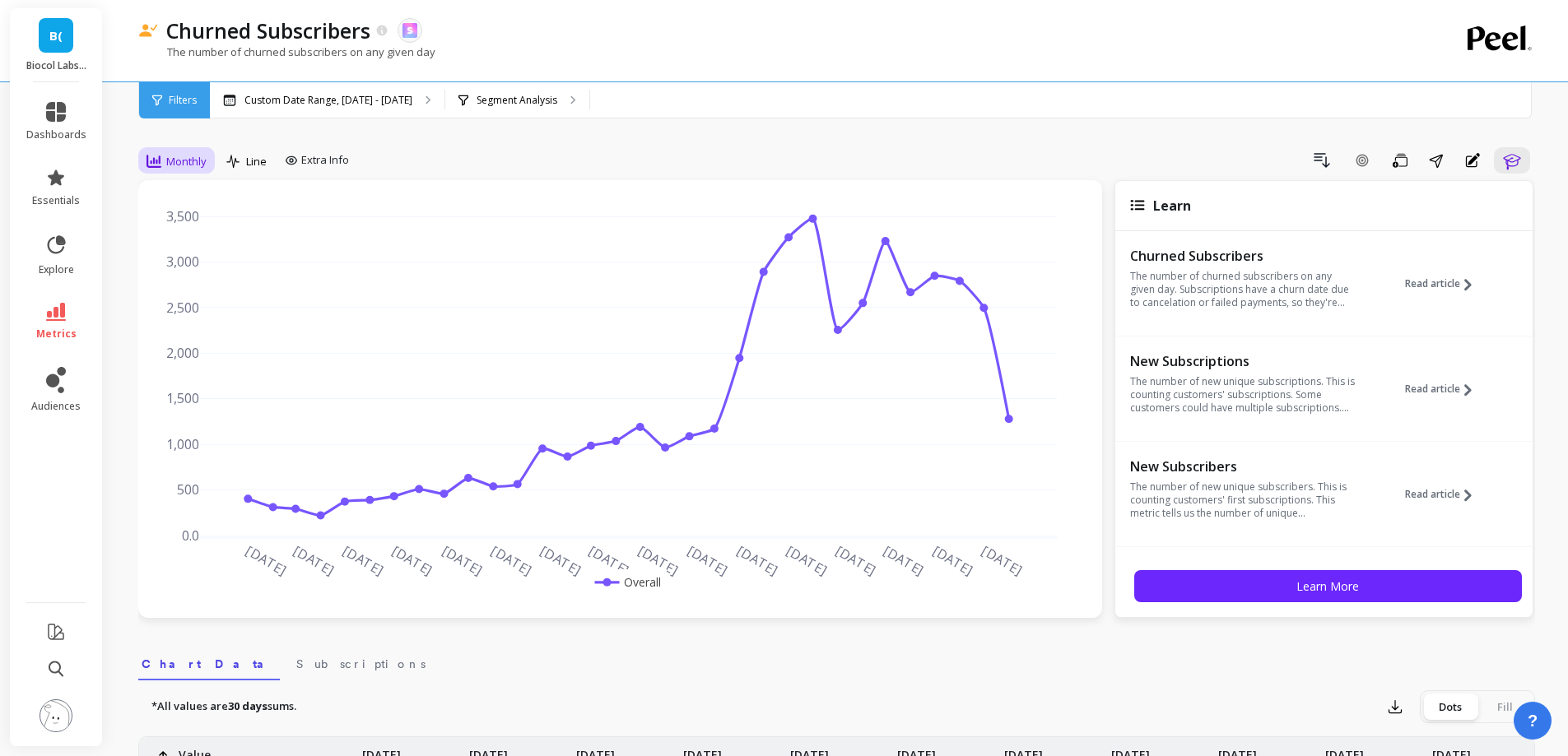
click at [163, 157] on div "Monthly" at bounding box center [177, 162] width 60 height 20
click at [191, 267] on div "Weekly" at bounding box center [199, 261] width 94 height 16
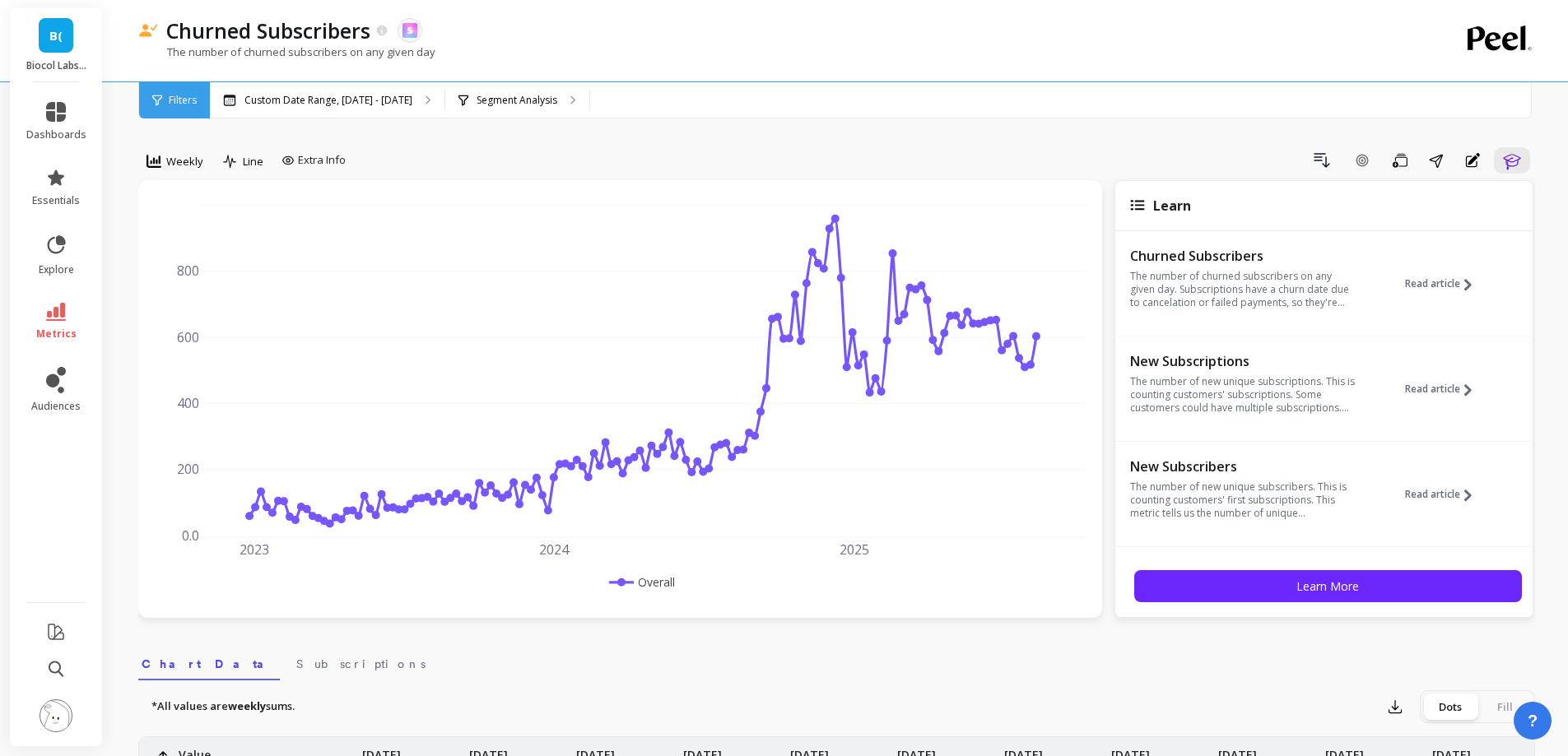
click at [66, 345] on li "metrics" at bounding box center [57, 322] width 80 height 58
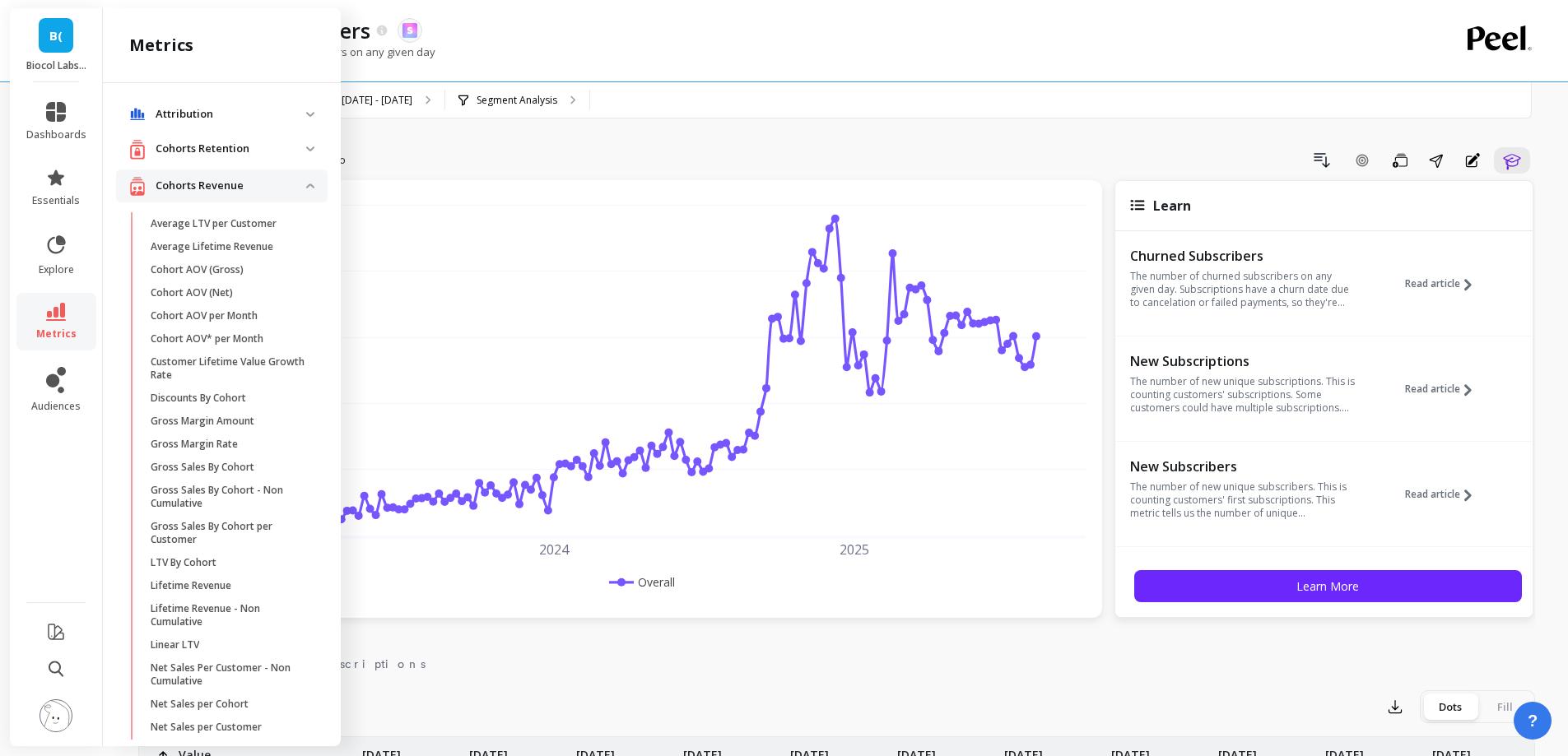
scroll to position [975, 0]
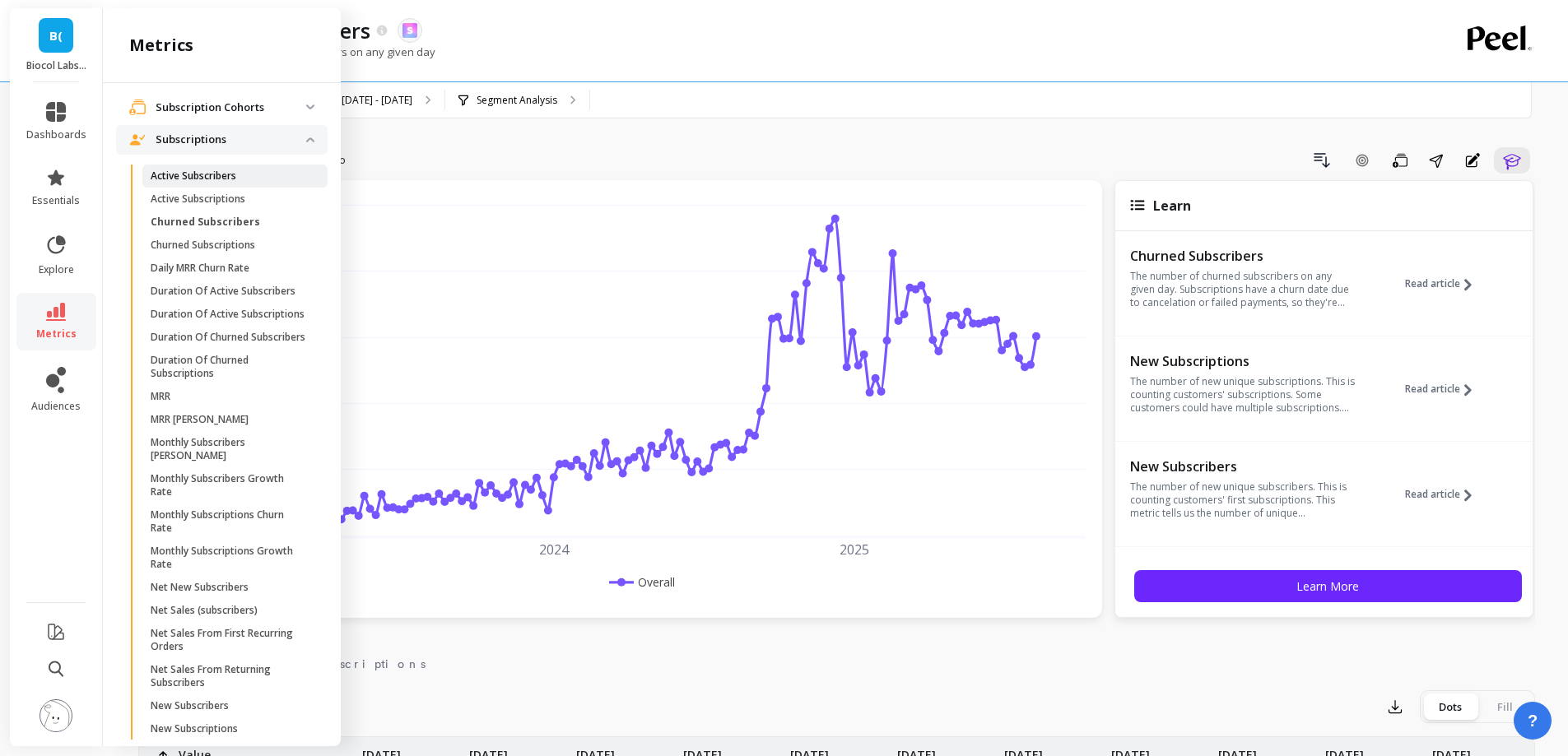
click at [218, 177] on p "Active Subscribers" at bounding box center [193, 176] width 86 height 13
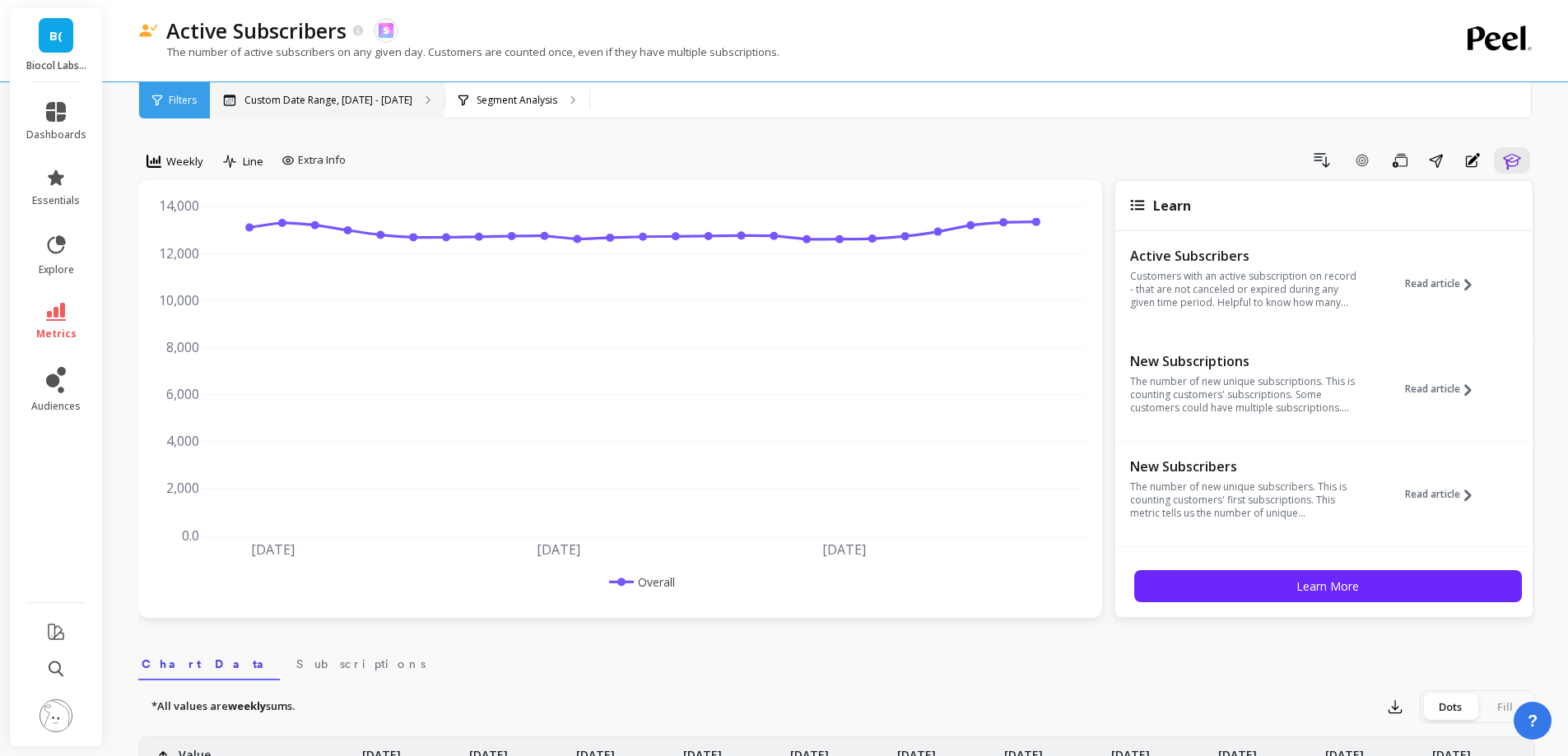
click at [366, 102] on p "Custom Date Range, [DATE] - [DATE]" at bounding box center [328, 101] width 168 height 13
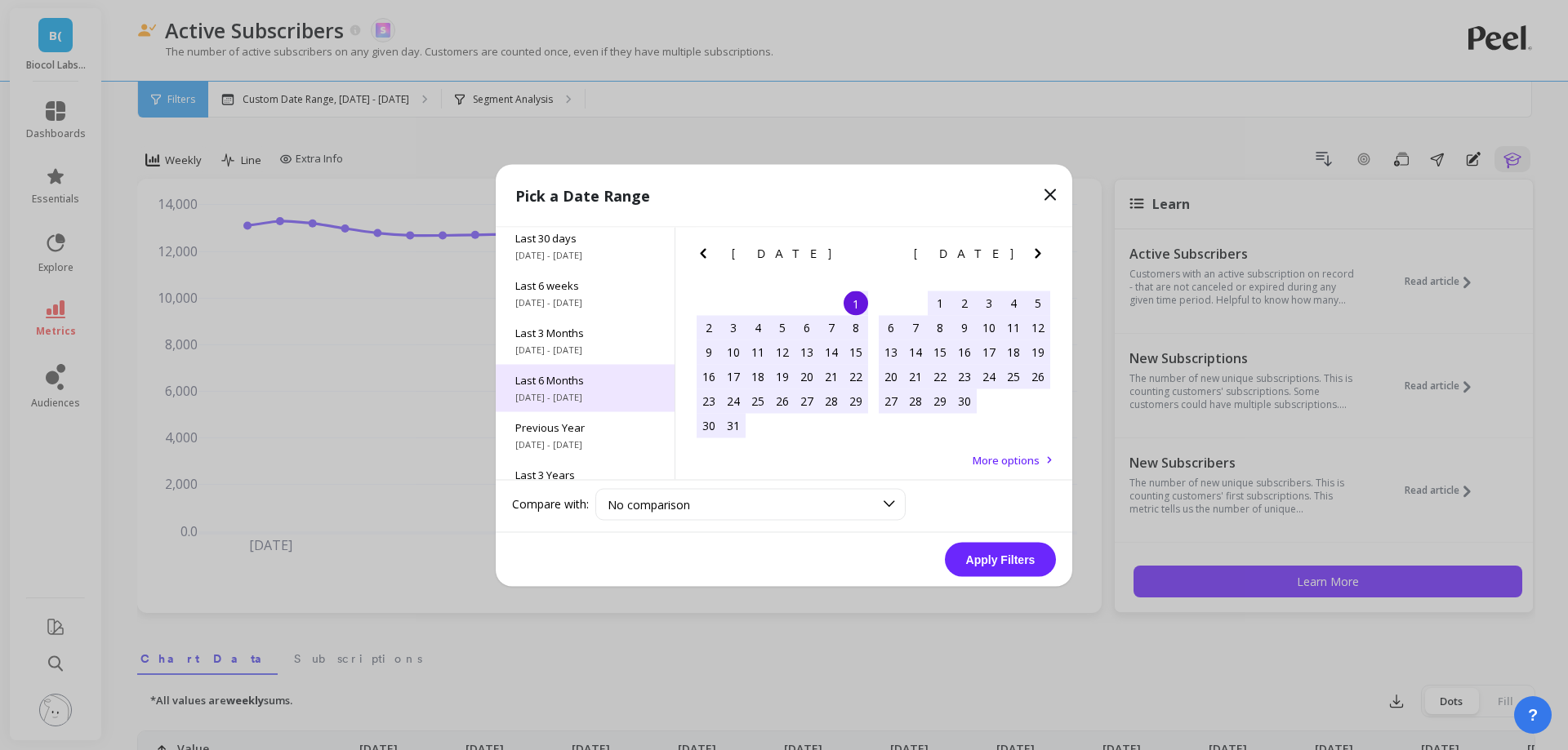
scroll to position [222, 0]
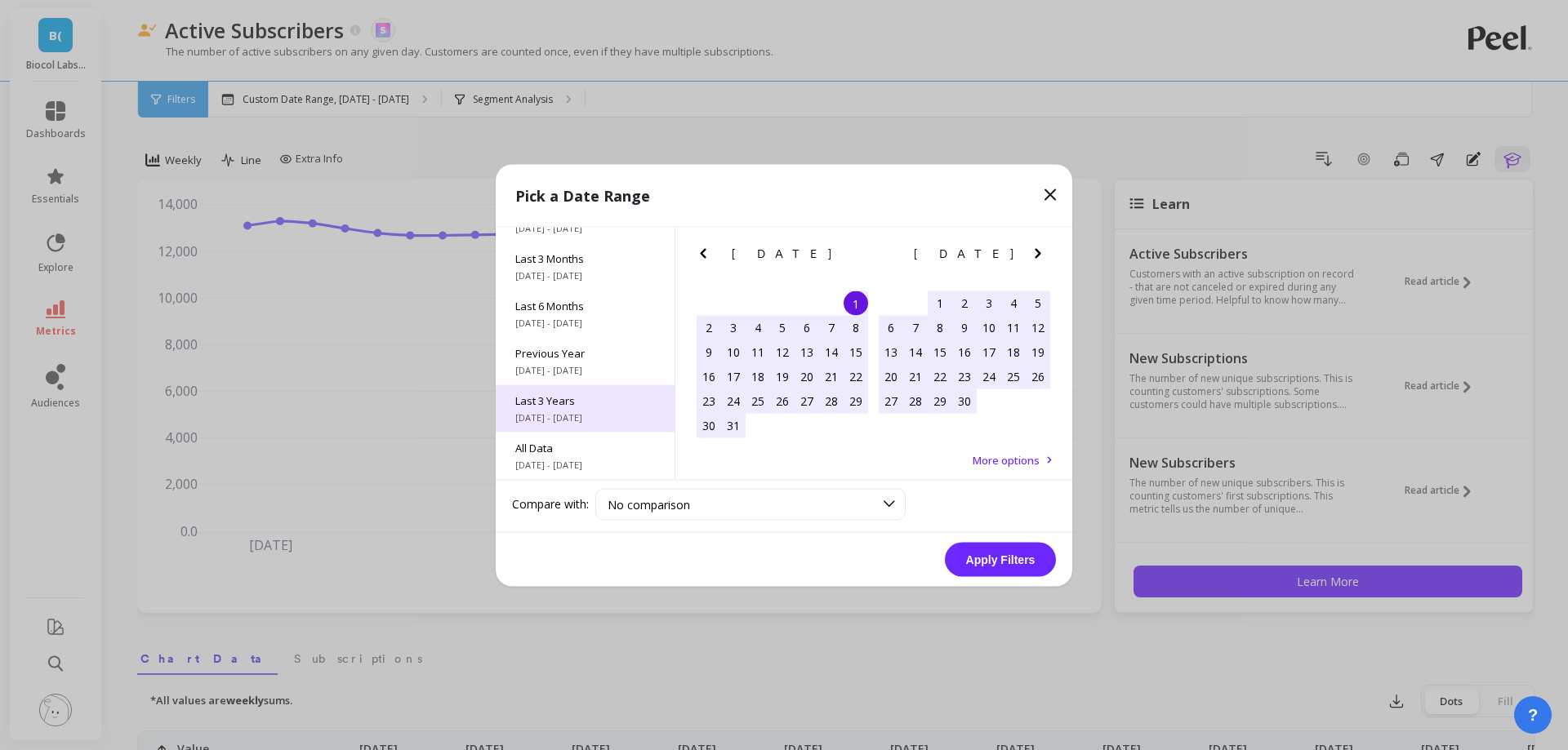
click at [607, 414] on span "[DATE] - [DATE]" at bounding box center [585, 418] width 140 height 13
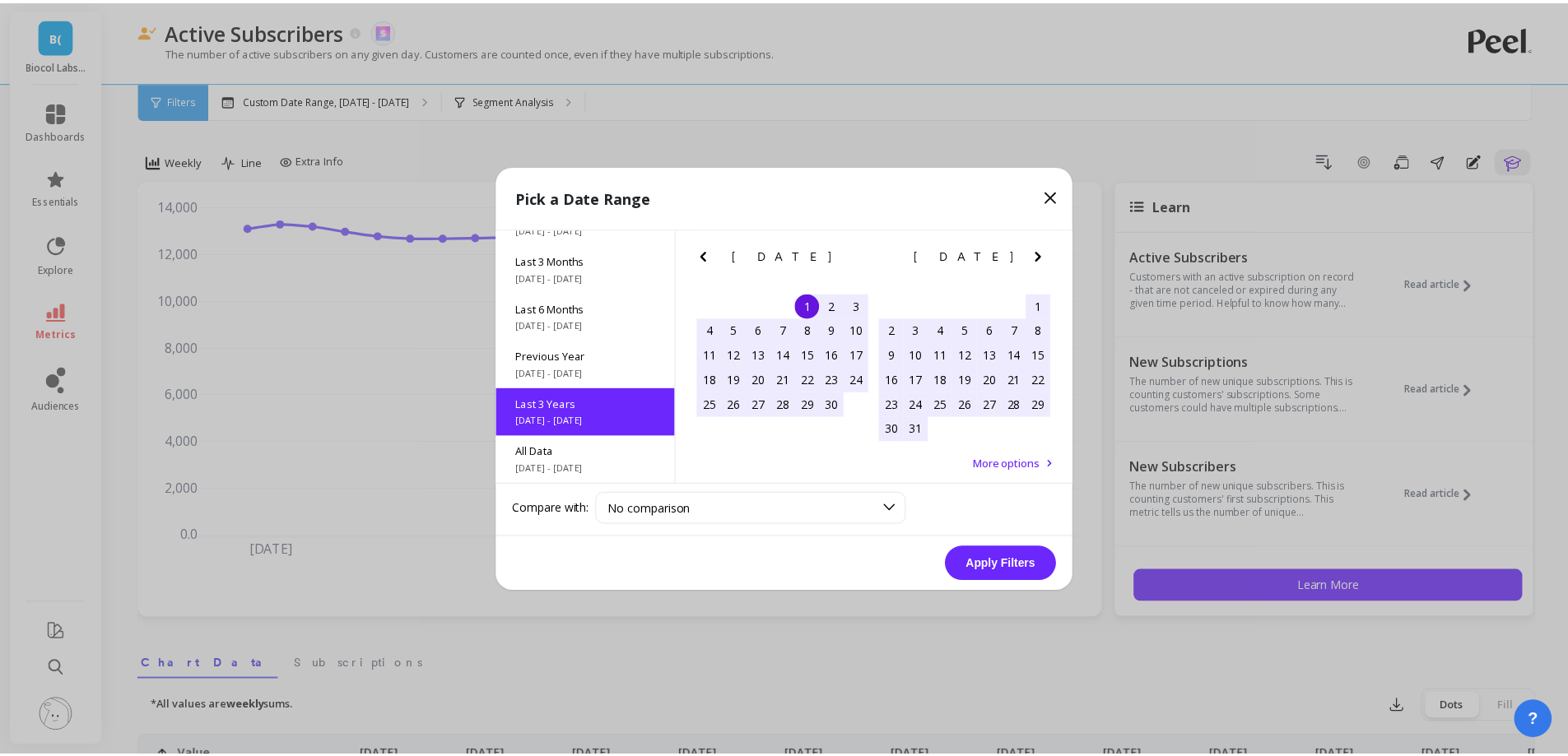
scroll to position [1, 0]
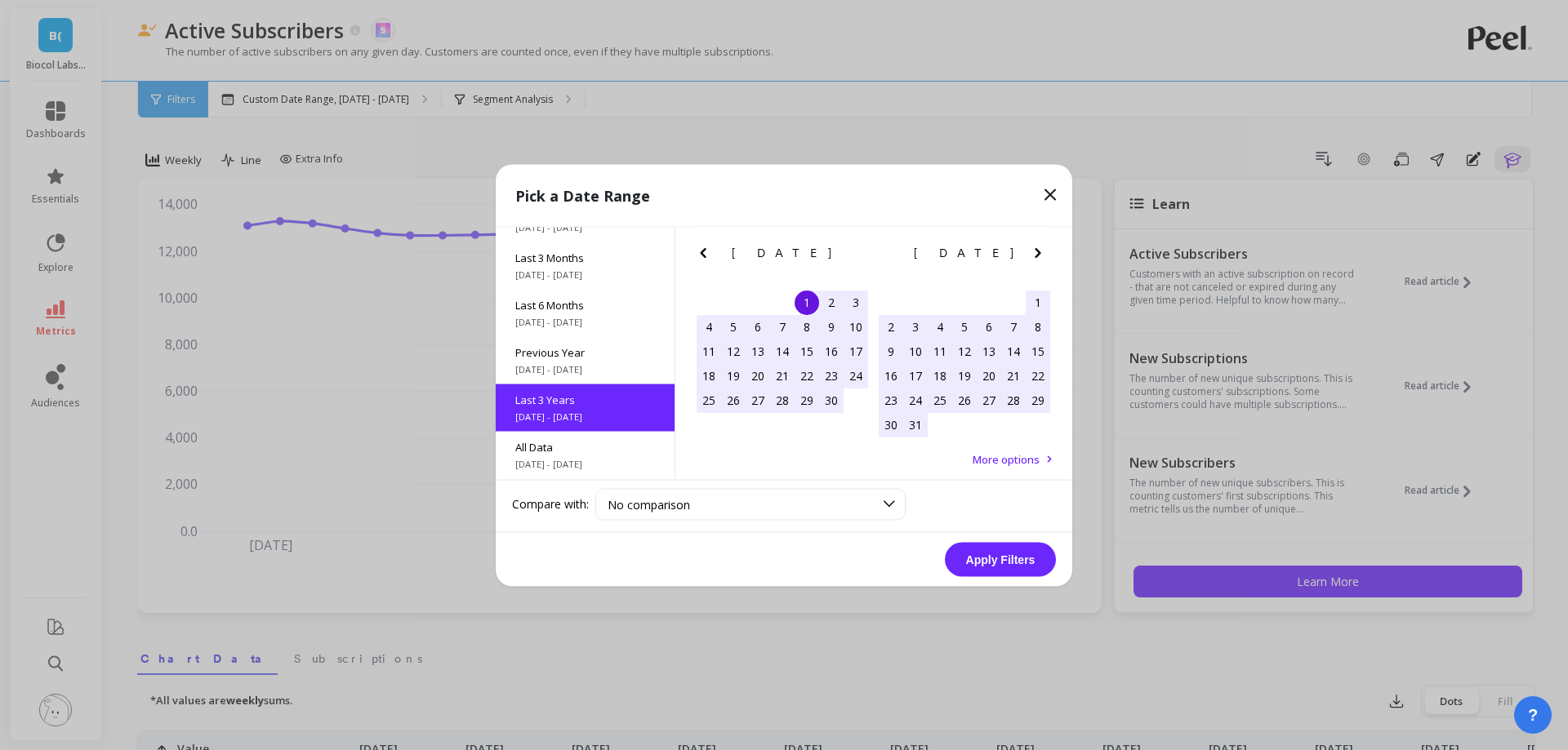
click at [1015, 554] on button "Apply Filters" at bounding box center [1000, 559] width 111 height 34
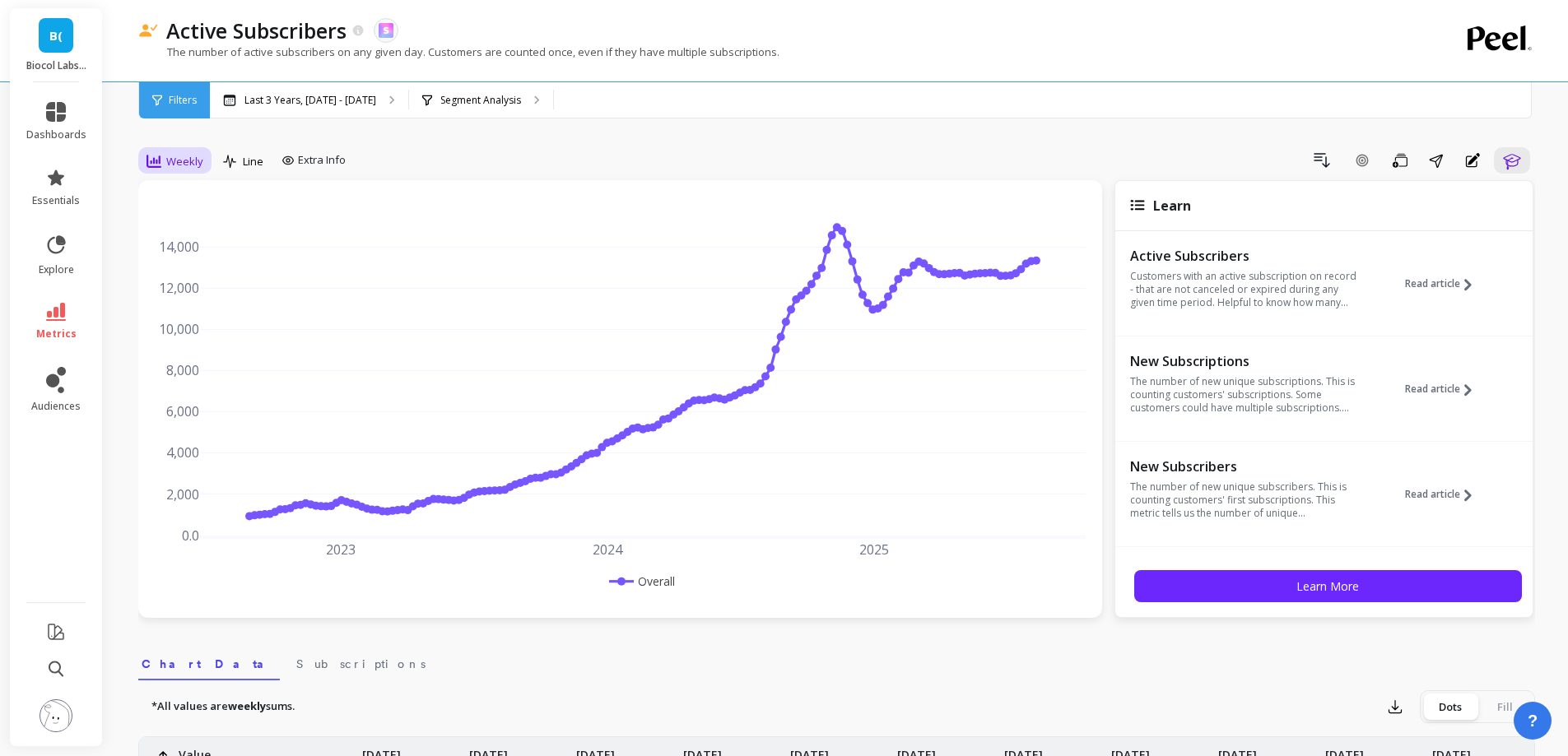
click at [188, 168] on span "Weekly" at bounding box center [184, 162] width 37 height 16
click at [197, 307] on div "All Daily Weekly Monthly Quarterly Weekday Yearly 7-day rolling 30-day rolling …" at bounding box center [204, 304] width 130 height 247
click at [197, 301] on div "Monthly" at bounding box center [199, 293] width 113 height 29
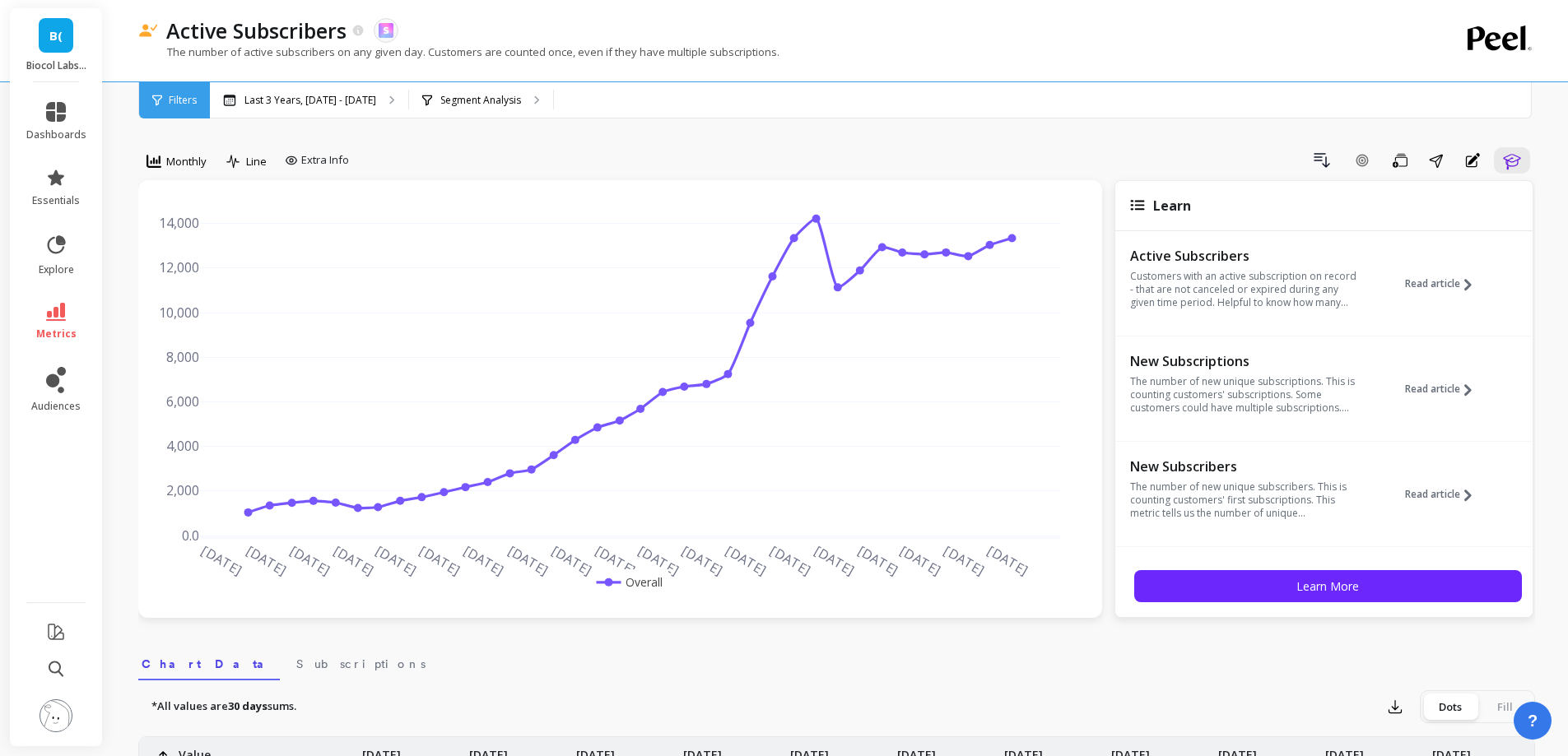
click at [29, 313] on link "metrics" at bounding box center [57, 321] width 60 height 38
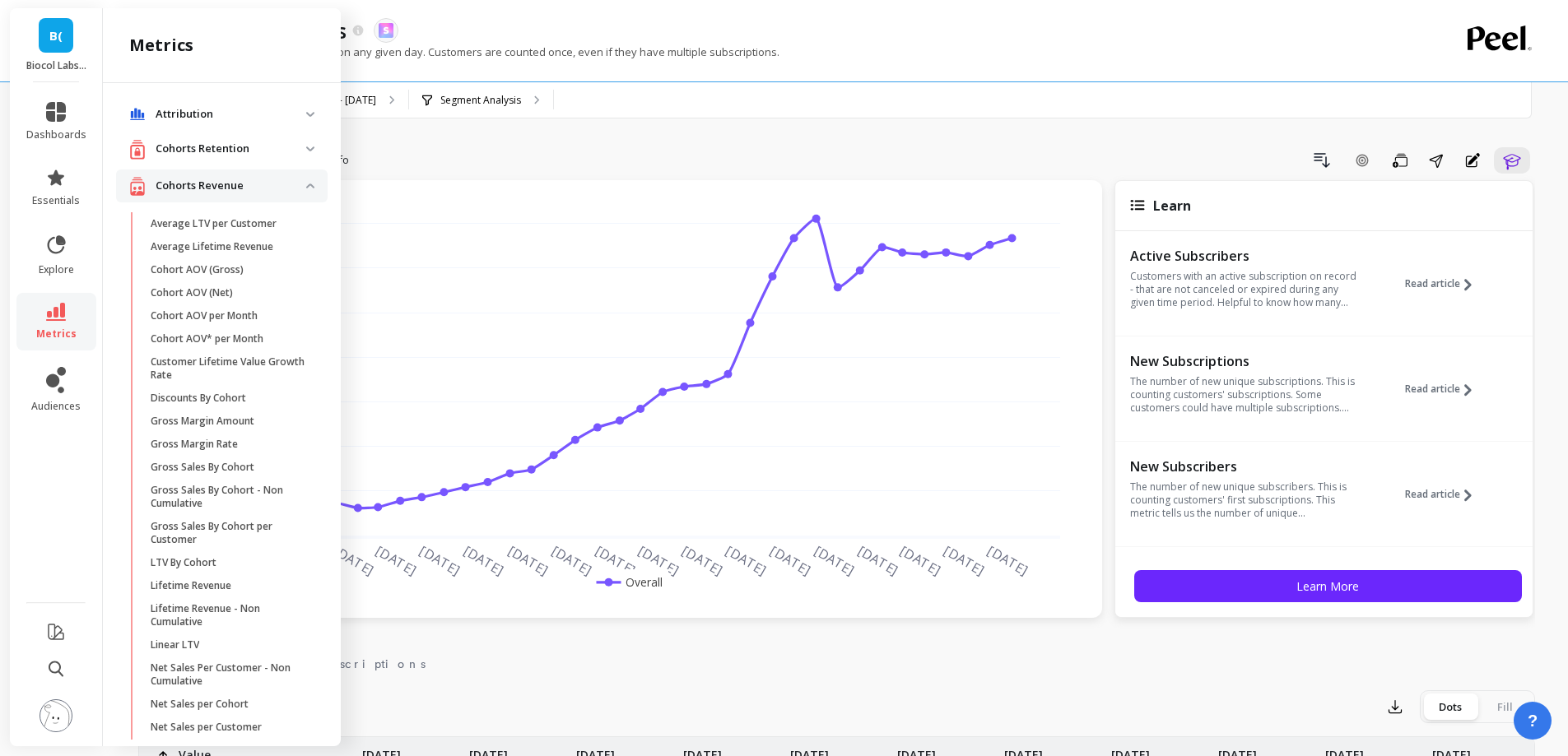
scroll to position [975, 0]
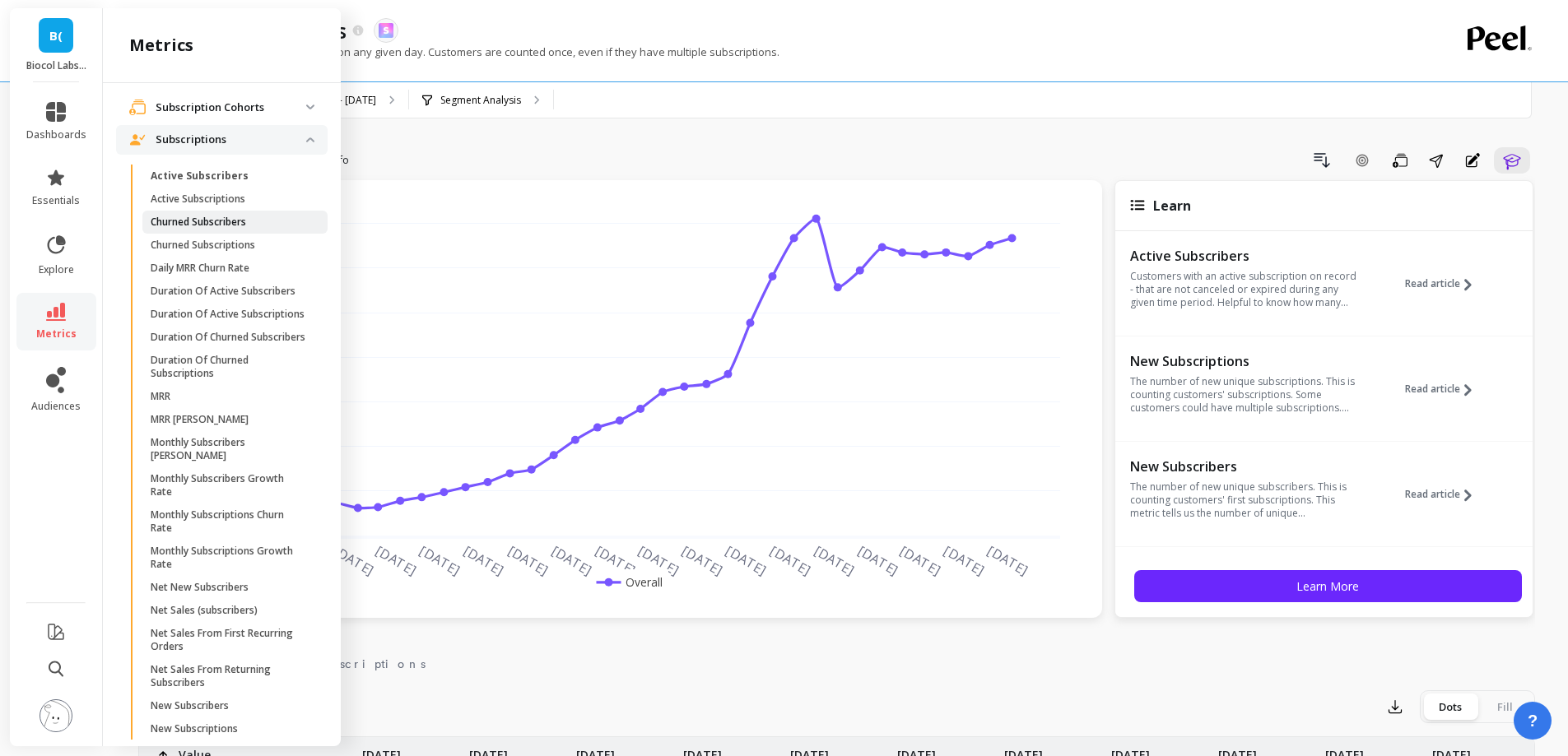
click at [211, 223] on p "Churned Subscribers" at bounding box center [198, 223] width 96 height 13
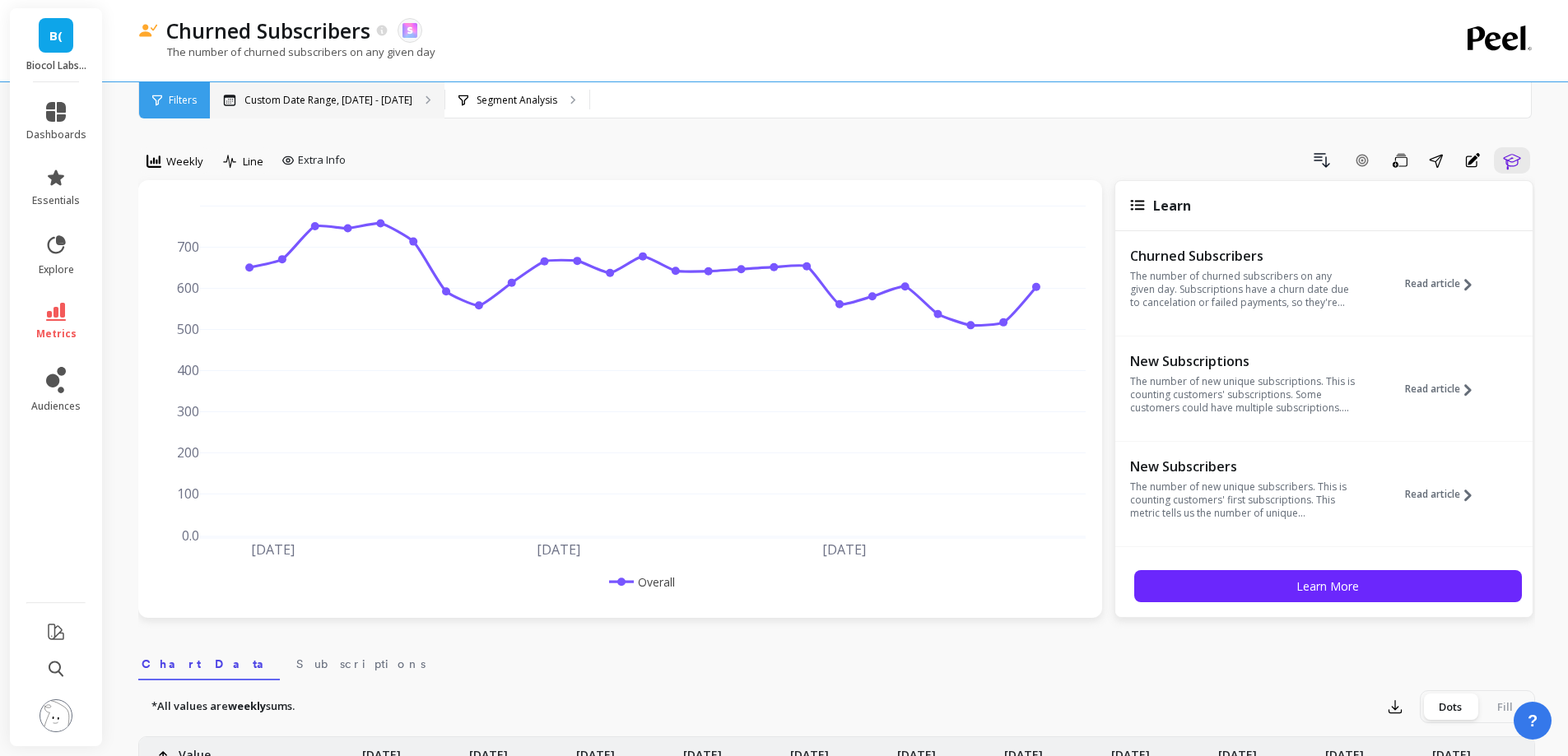
click at [306, 94] on p "Custom Date Range, [DATE] - [DATE]" at bounding box center [328, 101] width 168 height 13
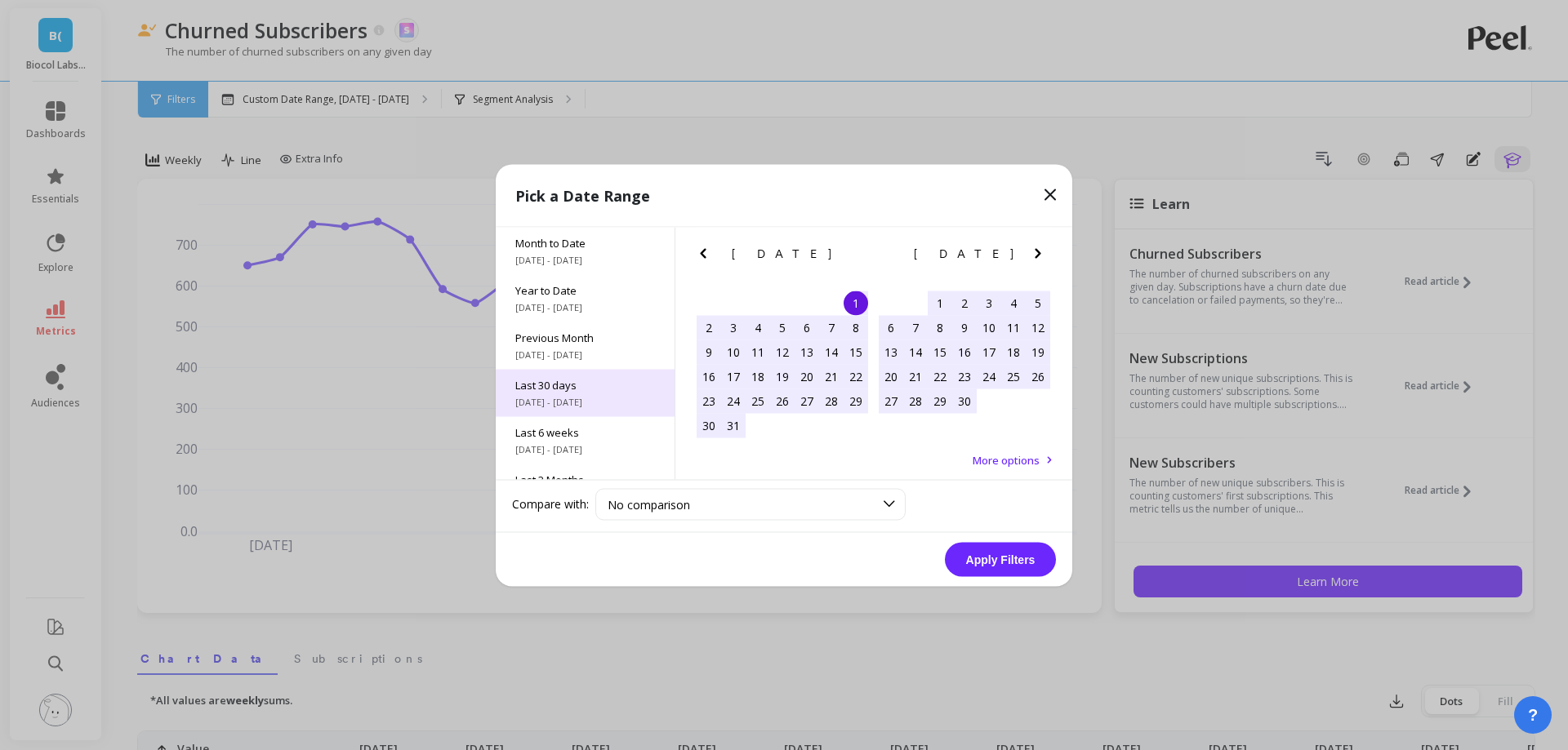
scroll to position [222, 0]
click at [609, 418] on span "[DATE] - [DATE]" at bounding box center [585, 418] width 140 height 13
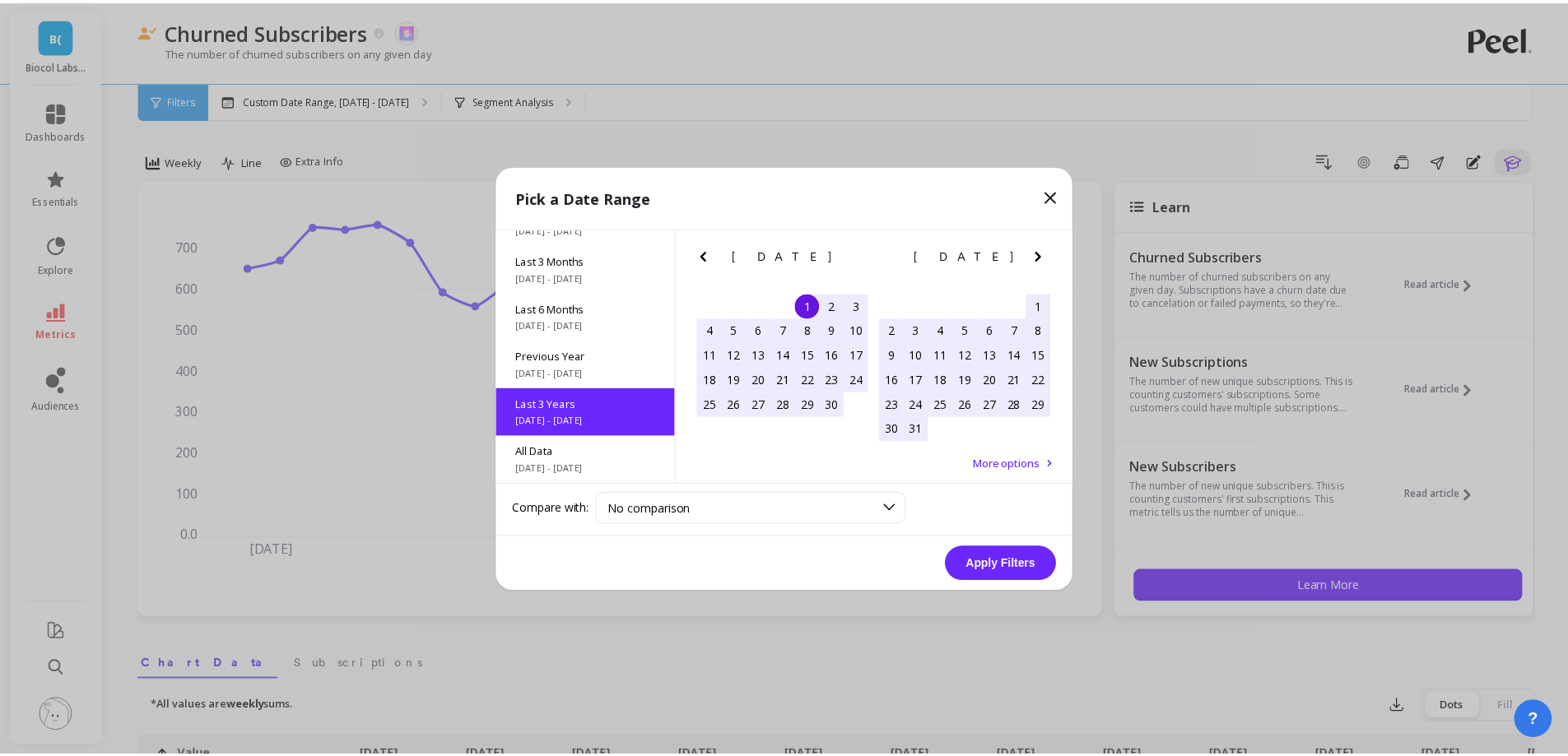
scroll to position [1, 0]
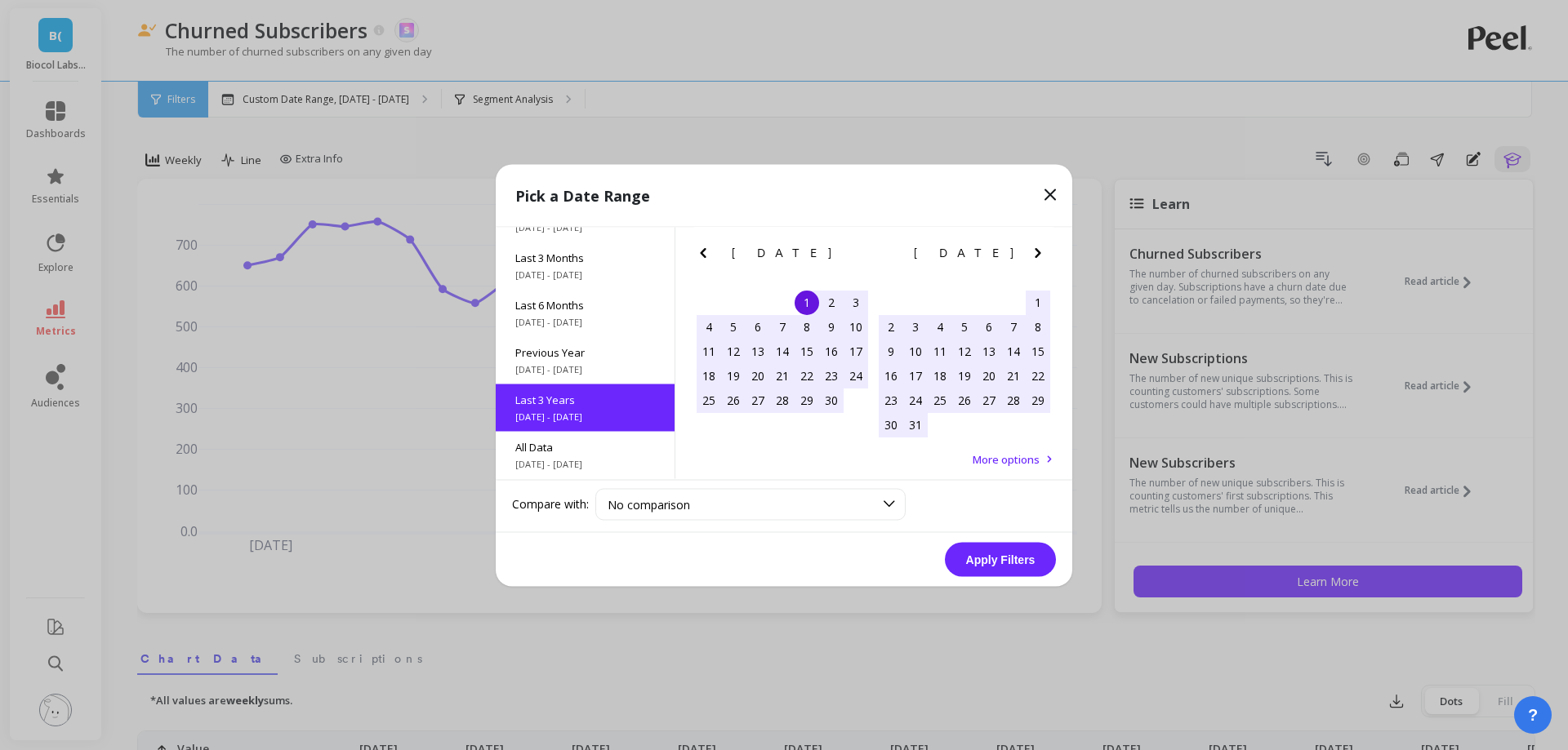
click at [982, 570] on button "Apply Filters" at bounding box center [1000, 559] width 111 height 34
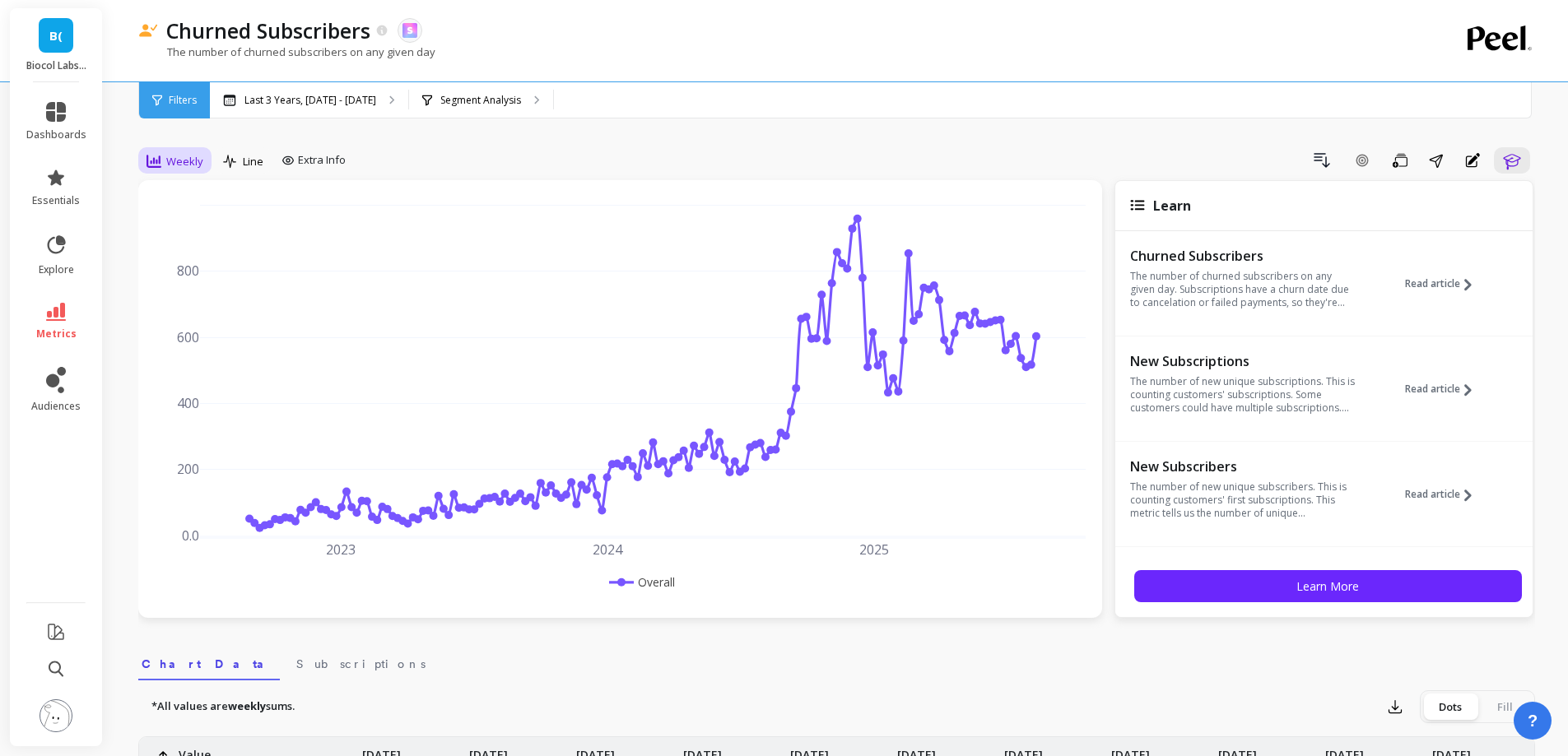
click at [198, 165] on span "Weekly" at bounding box center [184, 162] width 37 height 16
click at [208, 289] on div "Monthly" at bounding box center [199, 293] width 94 height 16
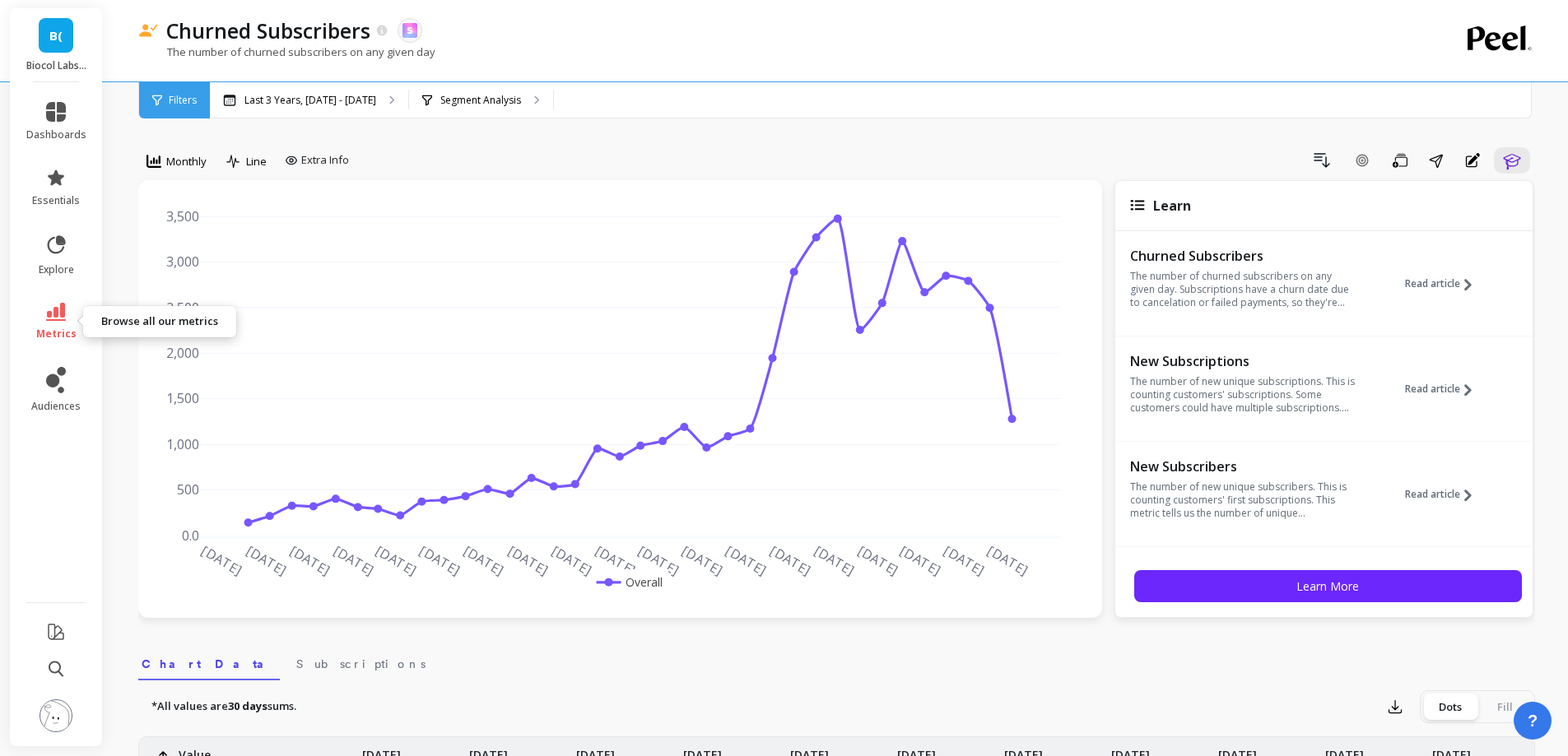
click at [63, 328] on span "metrics" at bounding box center [56, 334] width 40 height 13
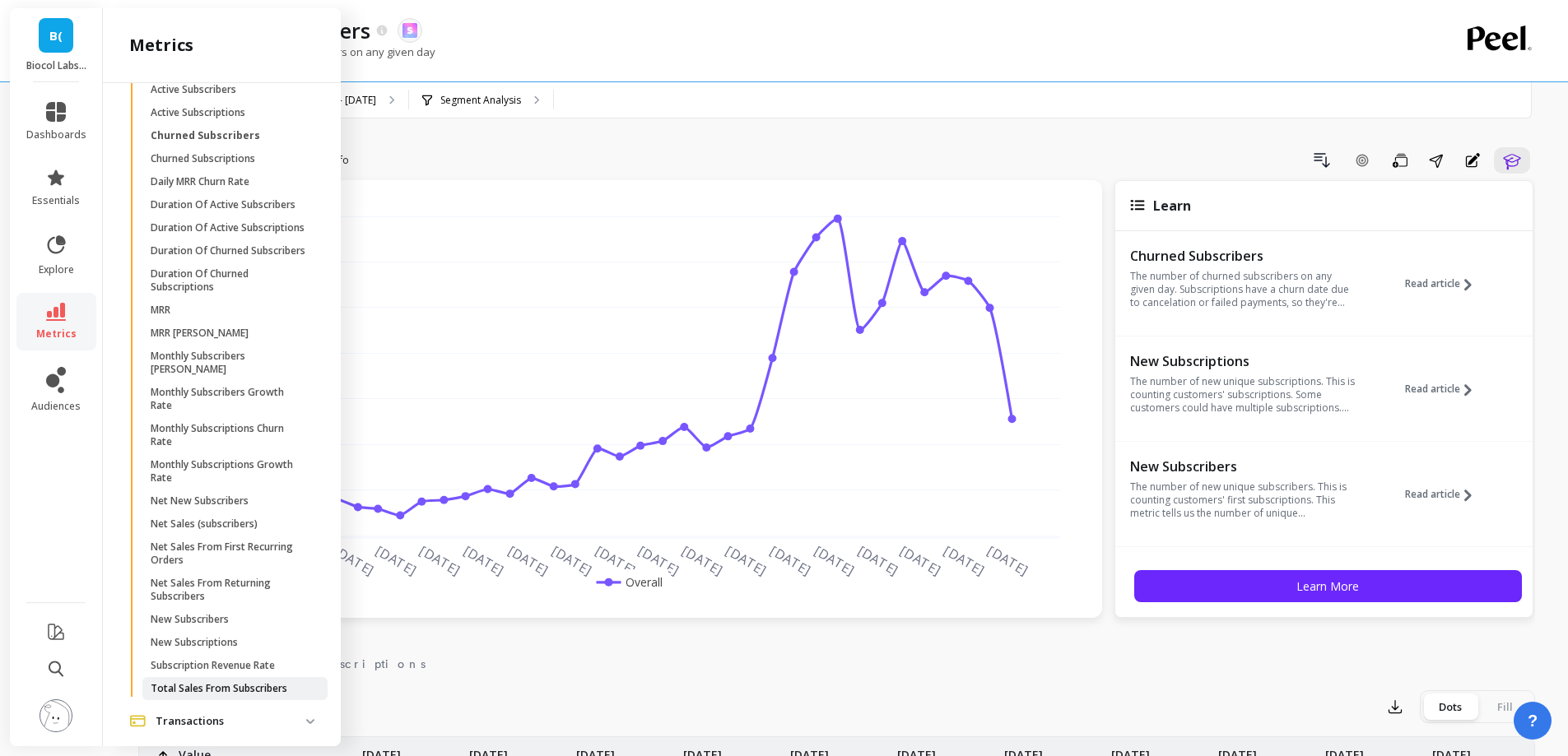
scroll to position [975, 0]
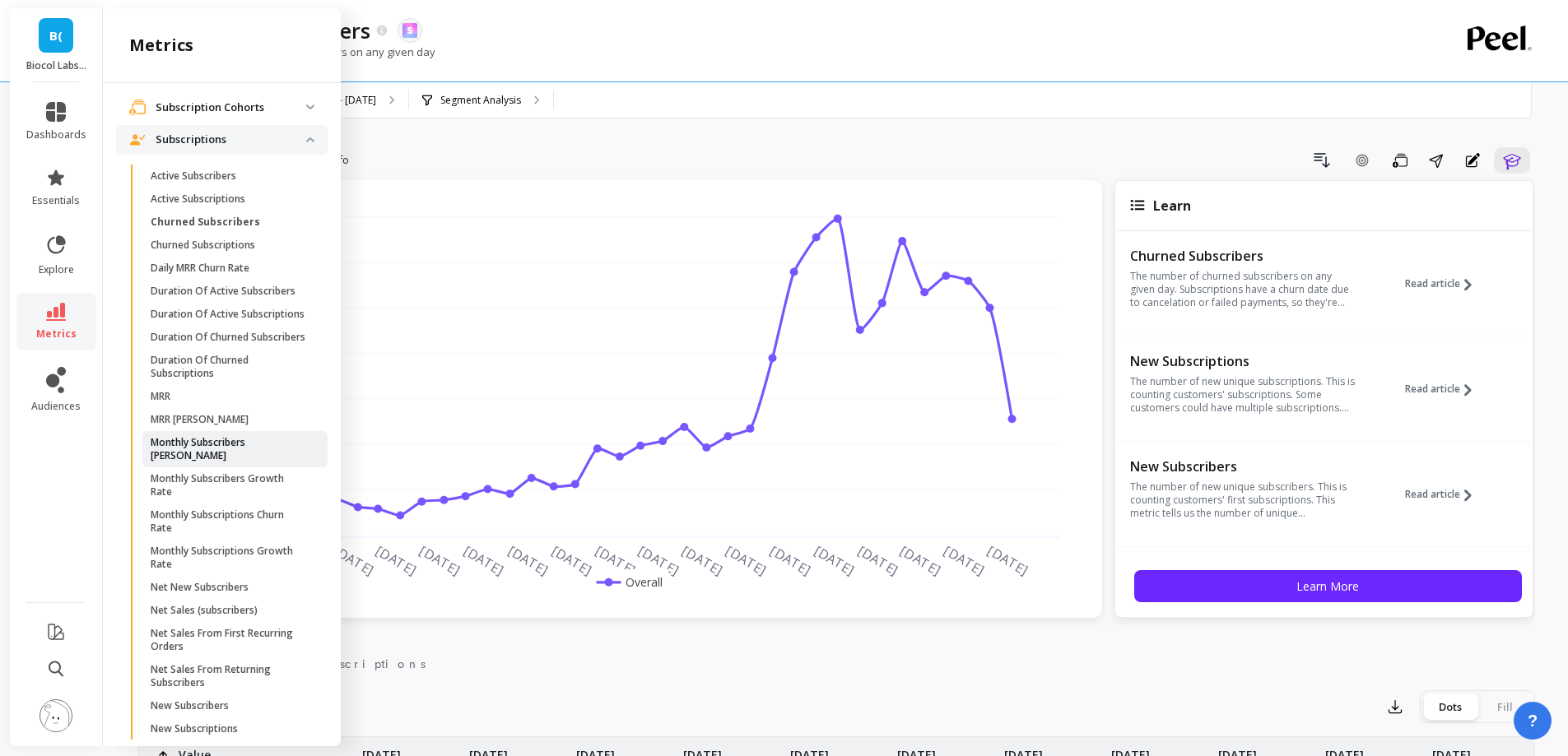
click at [253, 463] on p "Monthly Subscribers [PERSON_NAME]" at bounding box center [229, 449] width 158 height 27
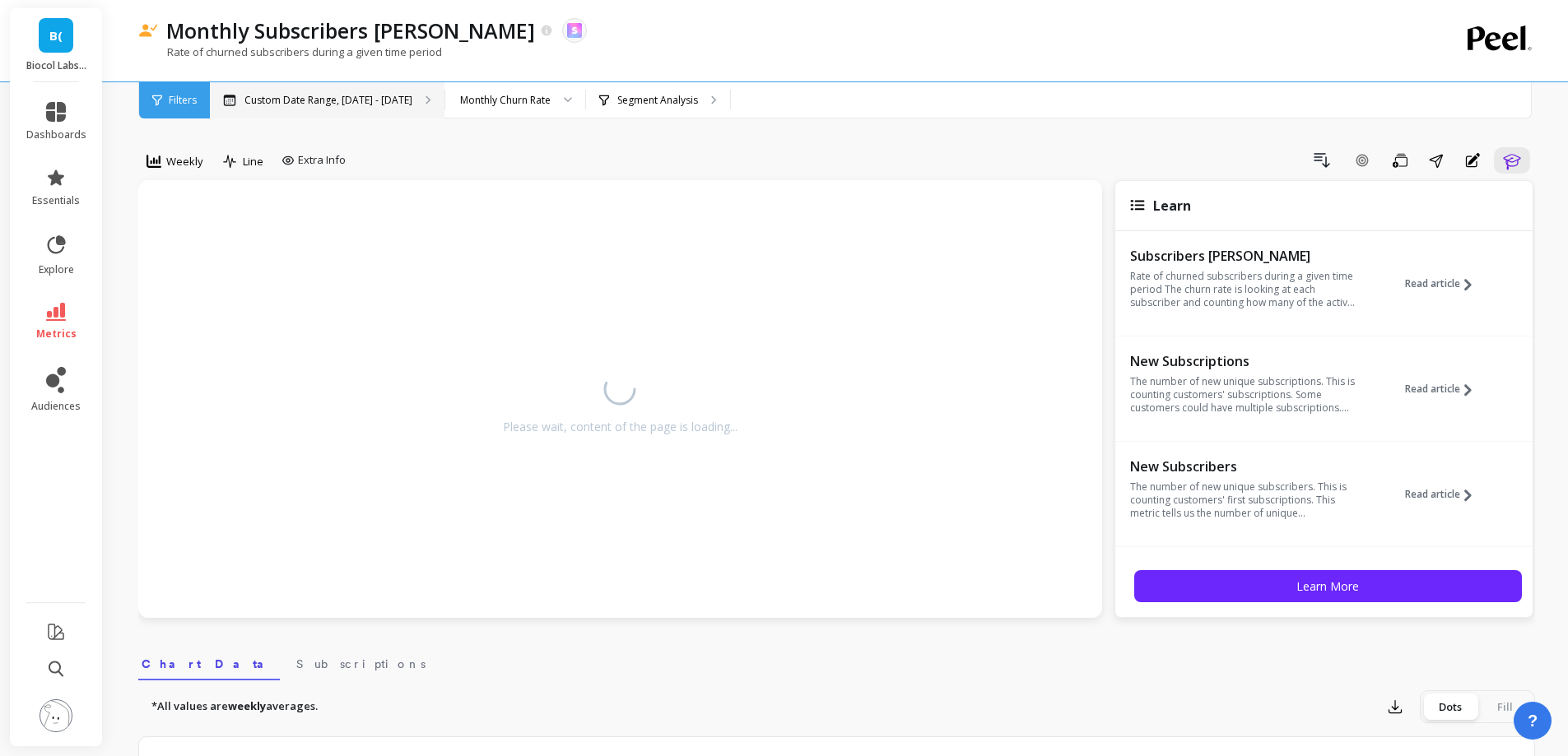
click at [370, 84] on div "Custom Date Range, [DATE] - [DATE]" at bounding box center [327, 100] width 234 height 36
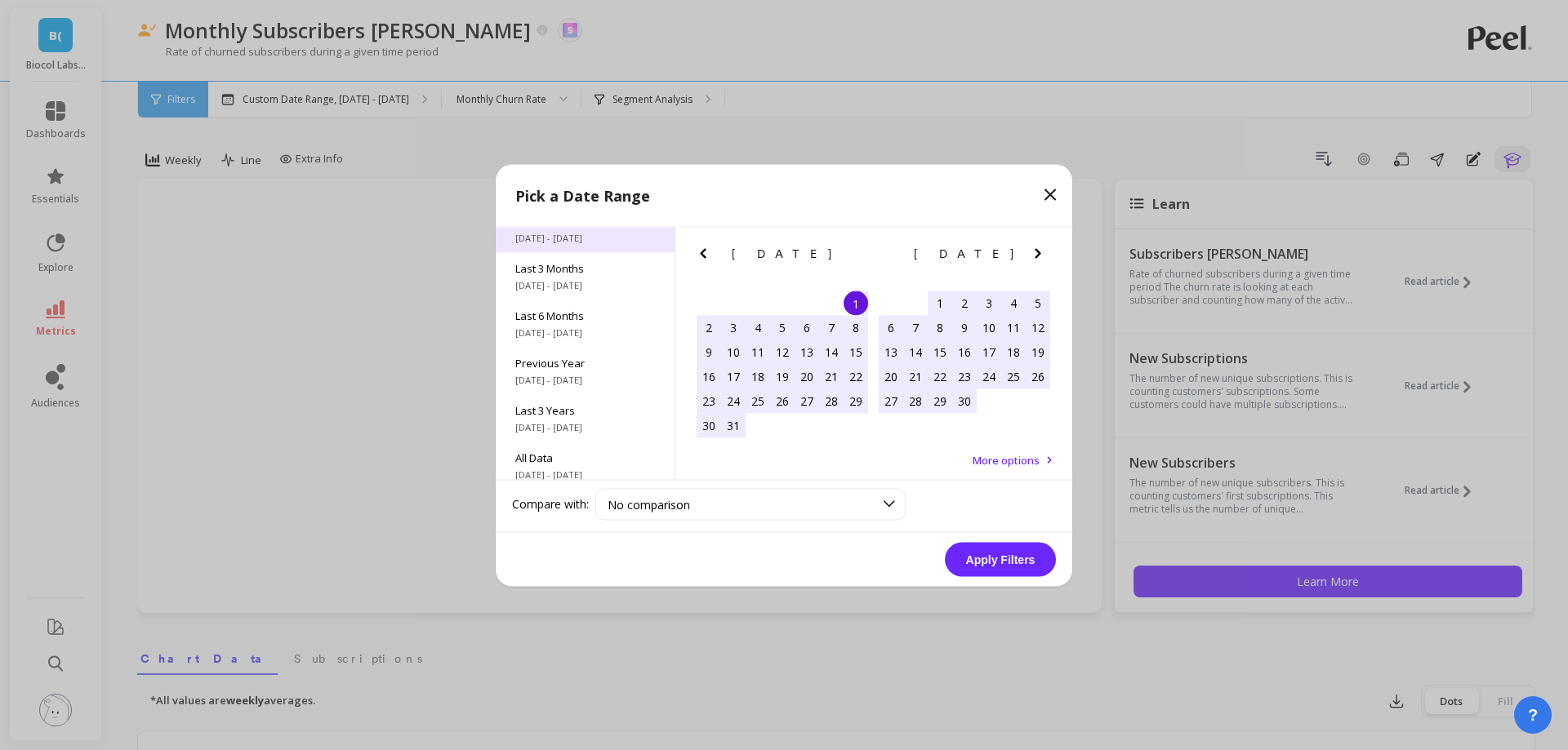
scroll to position [222, 0]
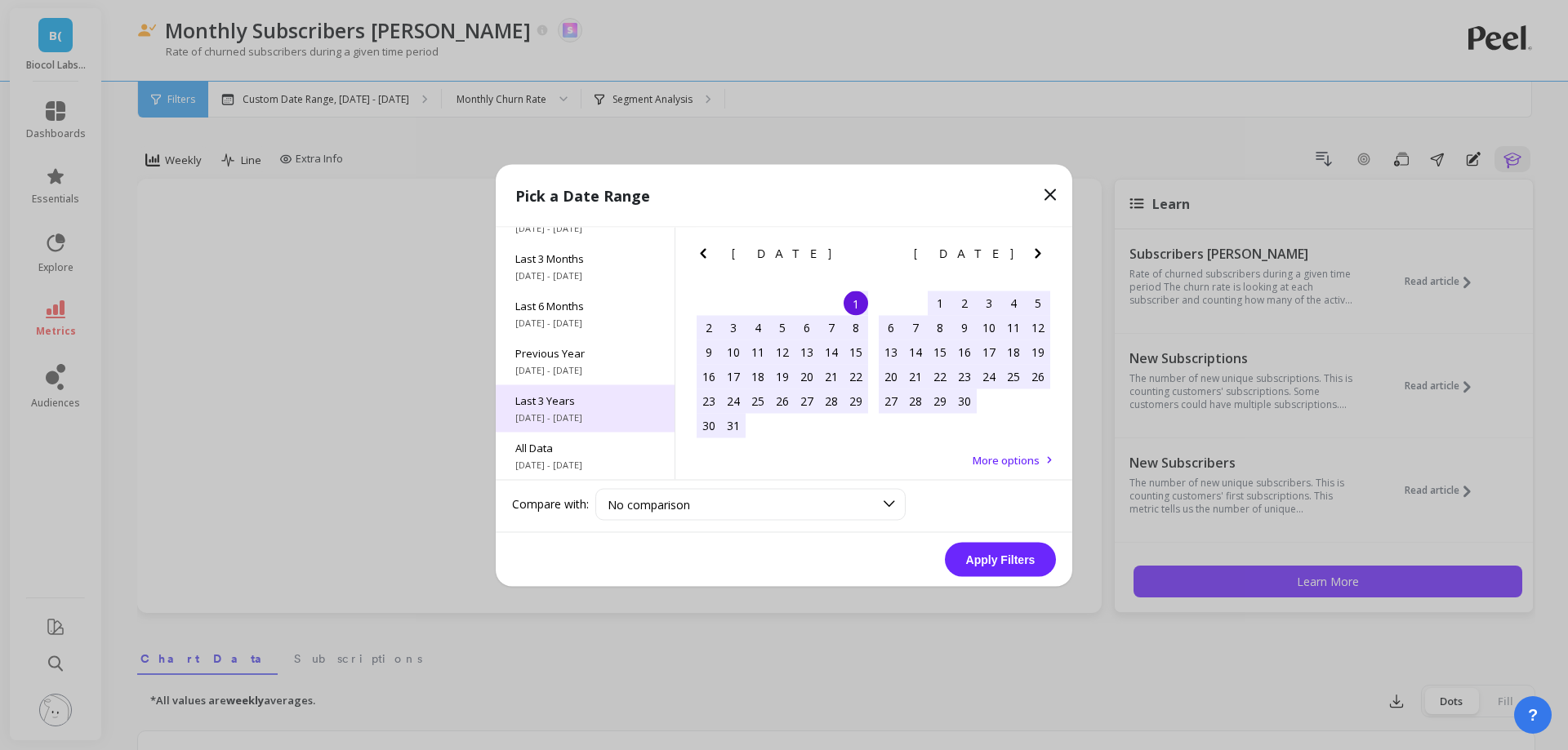
click at [609, 407] on span "Last 3 Years" at bounding box center [585, 400] width 140 height 15
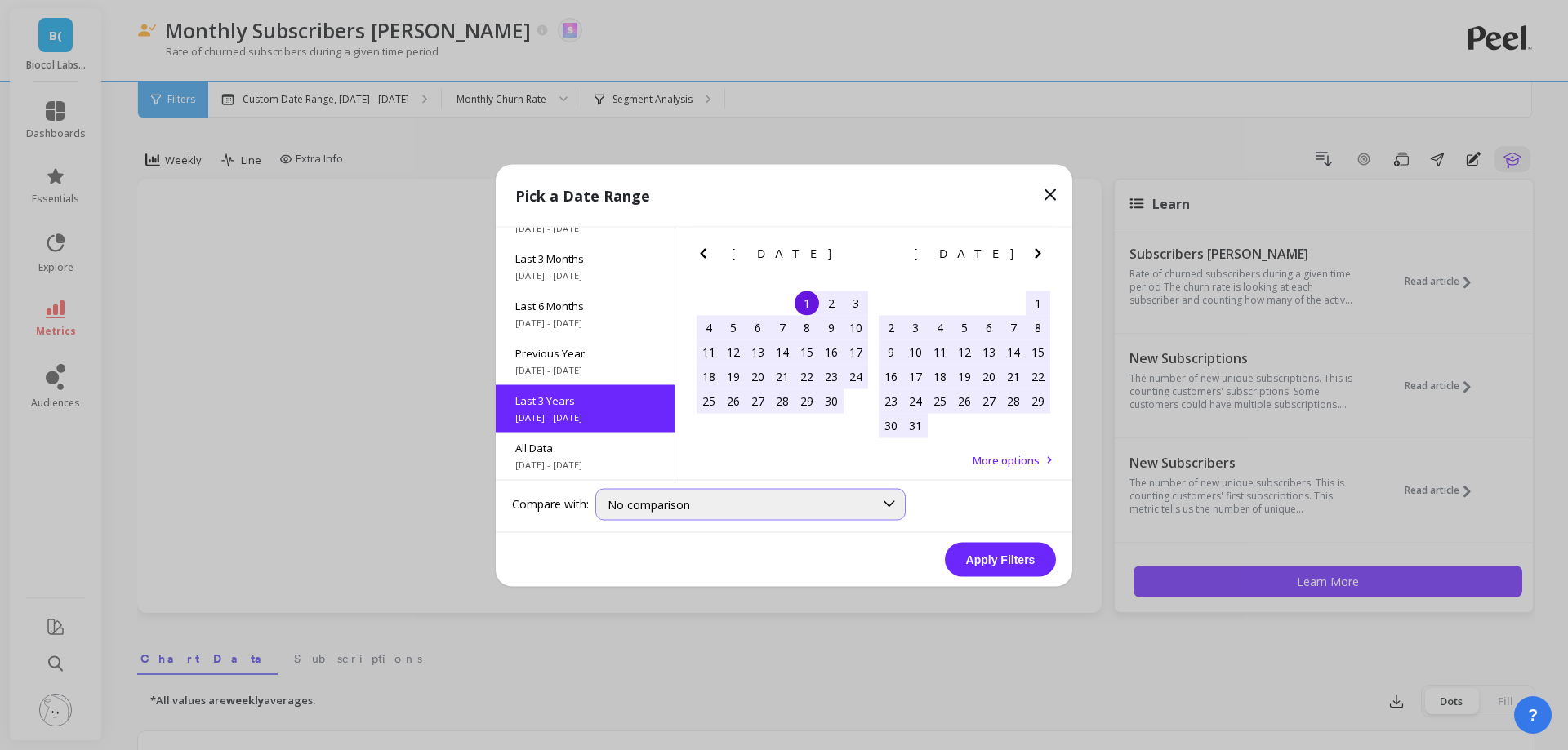
scroll to position [1, 0]
click at [970, 551] on button "Apply Filters" at bounding box center [1000, 559] width 111 height 34
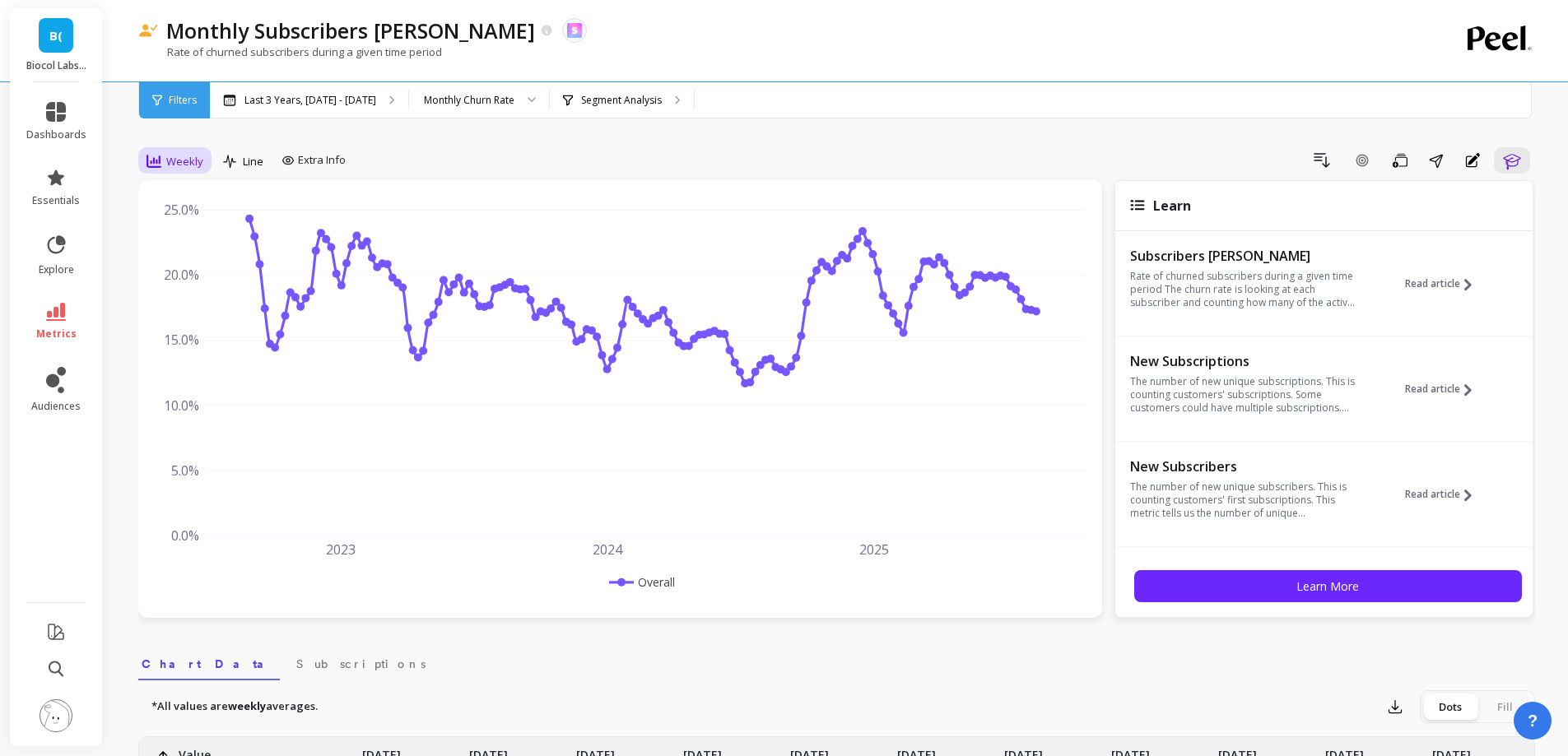
click at [165, 156] on div "Weekly" at bounding box center [175, 162] width 57 height 20
click at [223, 285] on div "Monthly" at bounding box center [199, 293] width 94 height 16
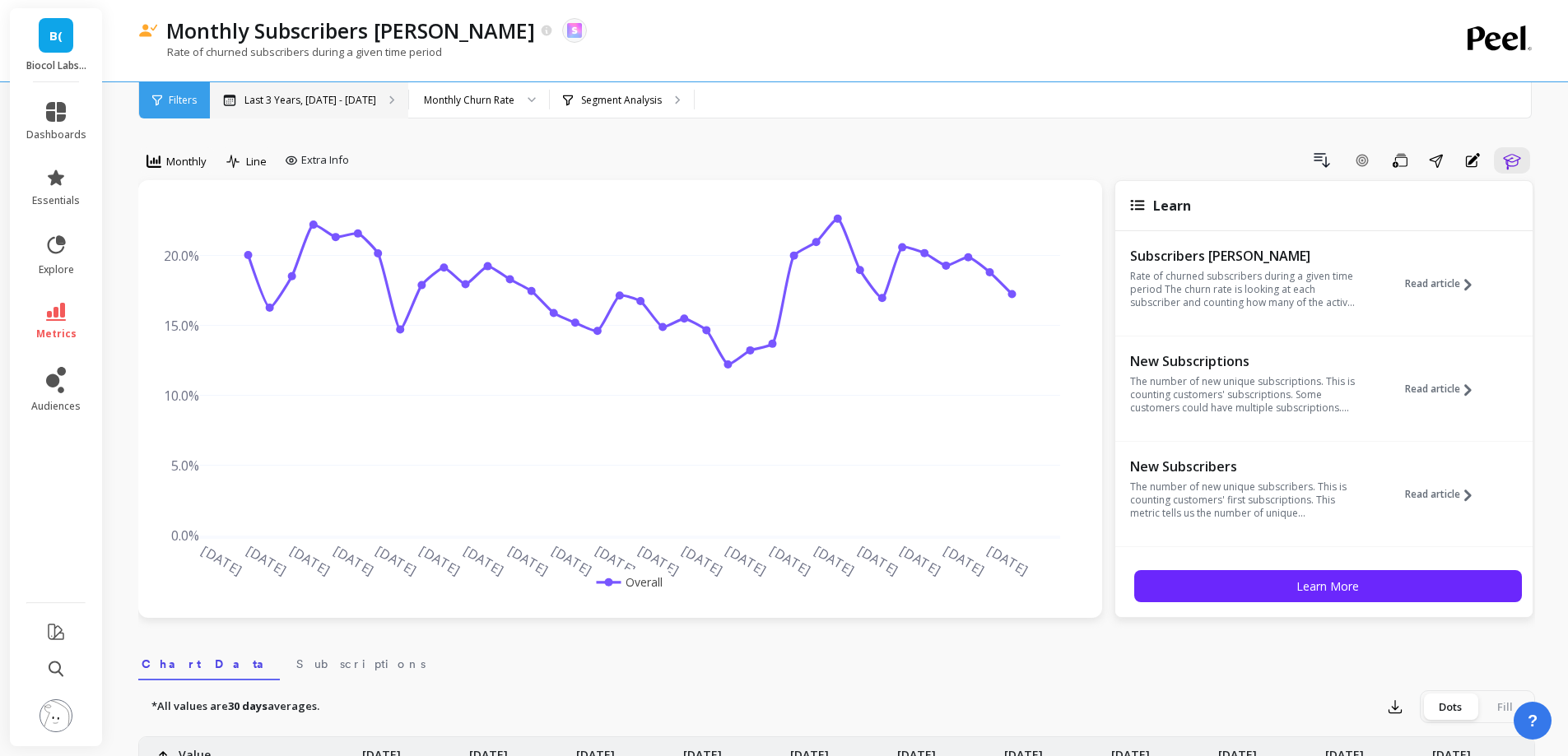
click at [343, 98] on p "Last 3 Years, [DATE] - [DATE]" at bounding box center [310, 101] width 132 height 13
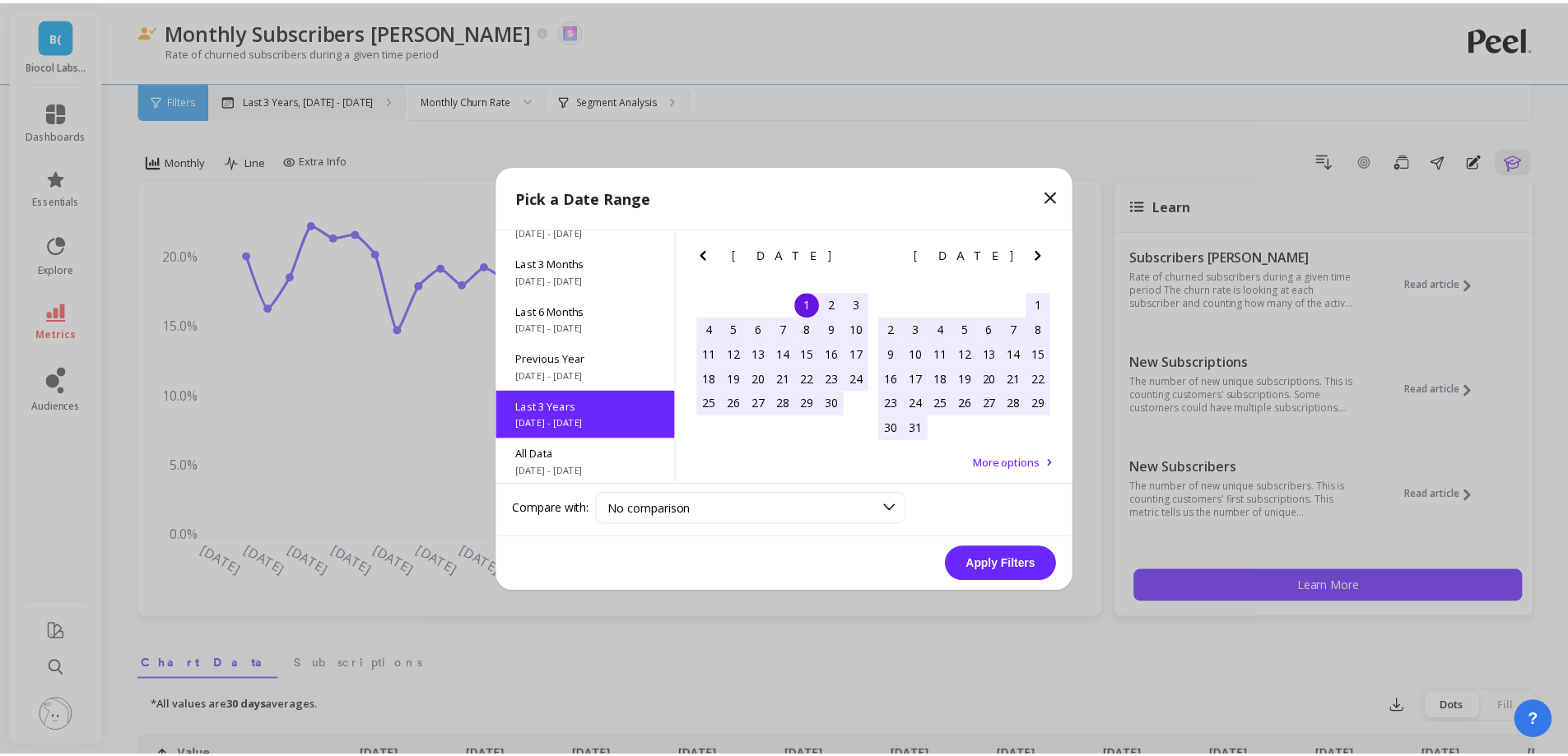
scroll to position [223, 0]
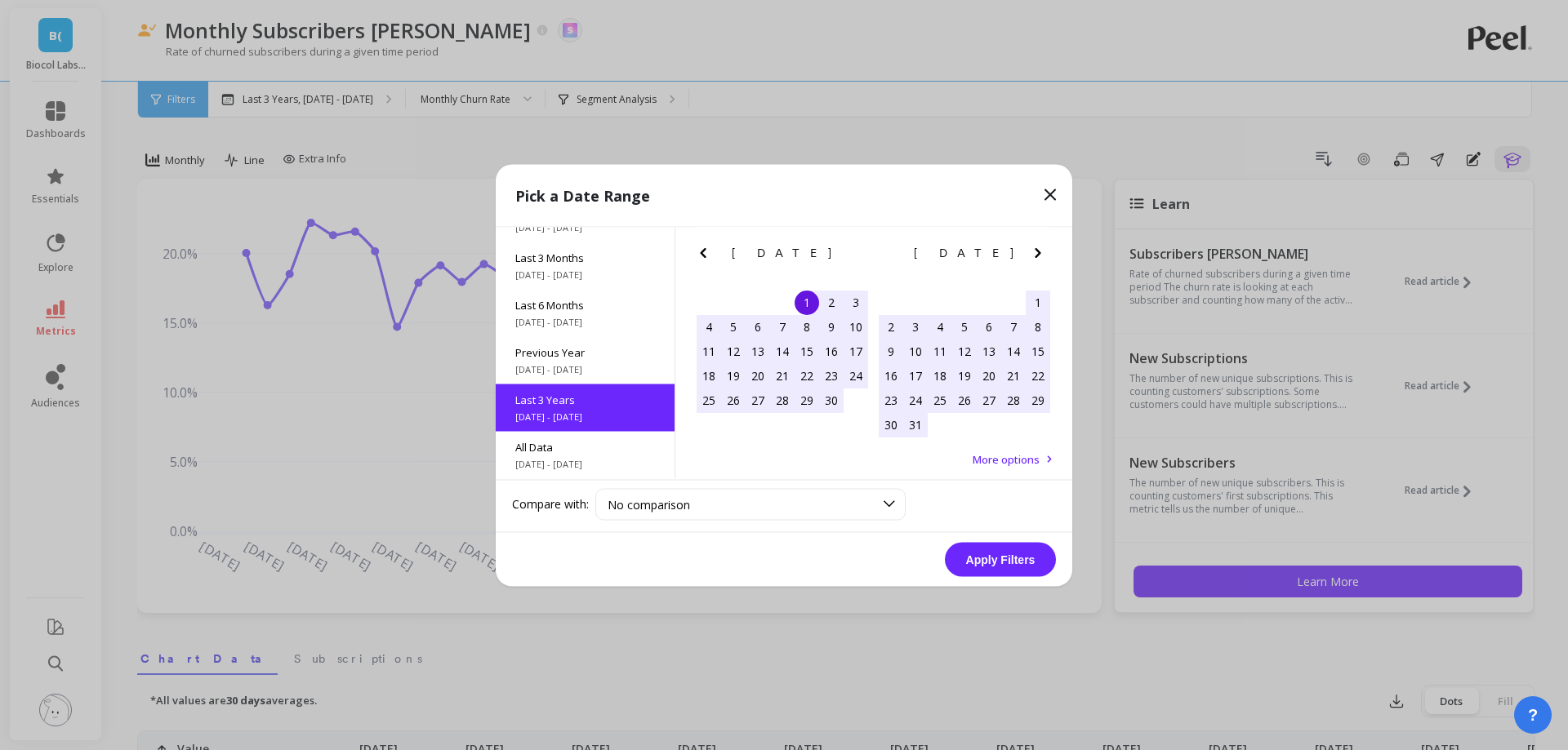
click at [1044, 189] on icon at bounding box center [1050, 194] width 20 height 20
